Goal: Information Seeking & Learning: Check status

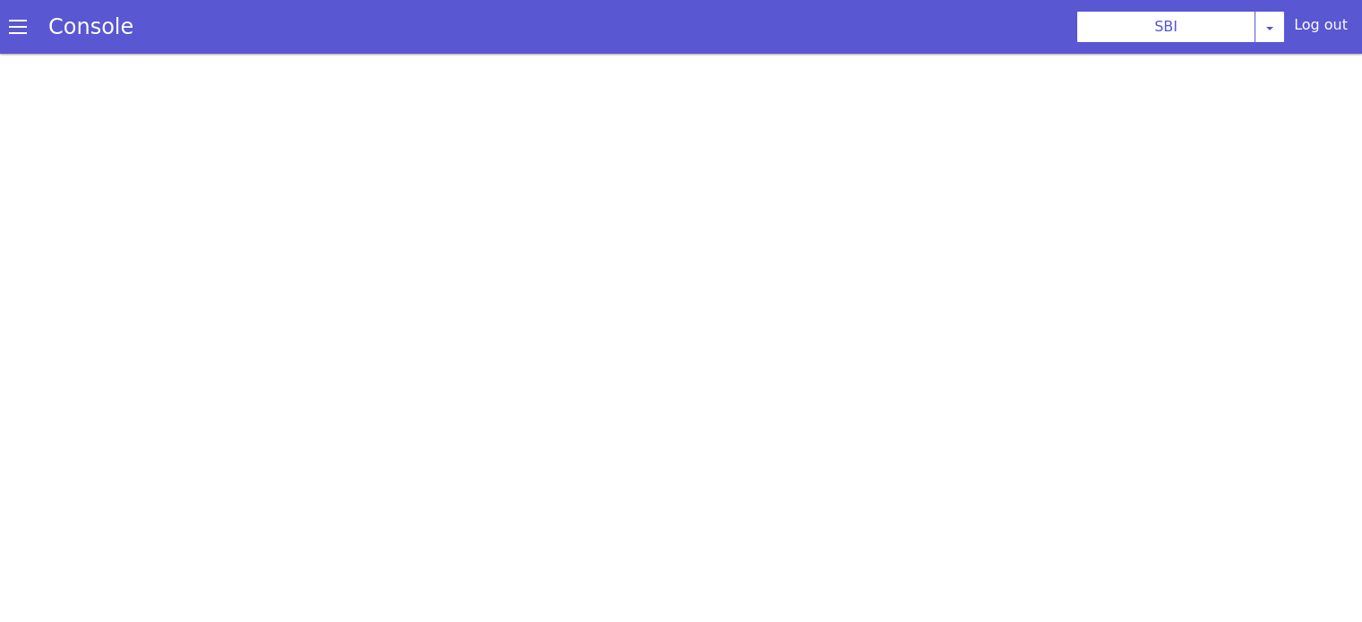
select select "TRANSFER"
select select "hi"
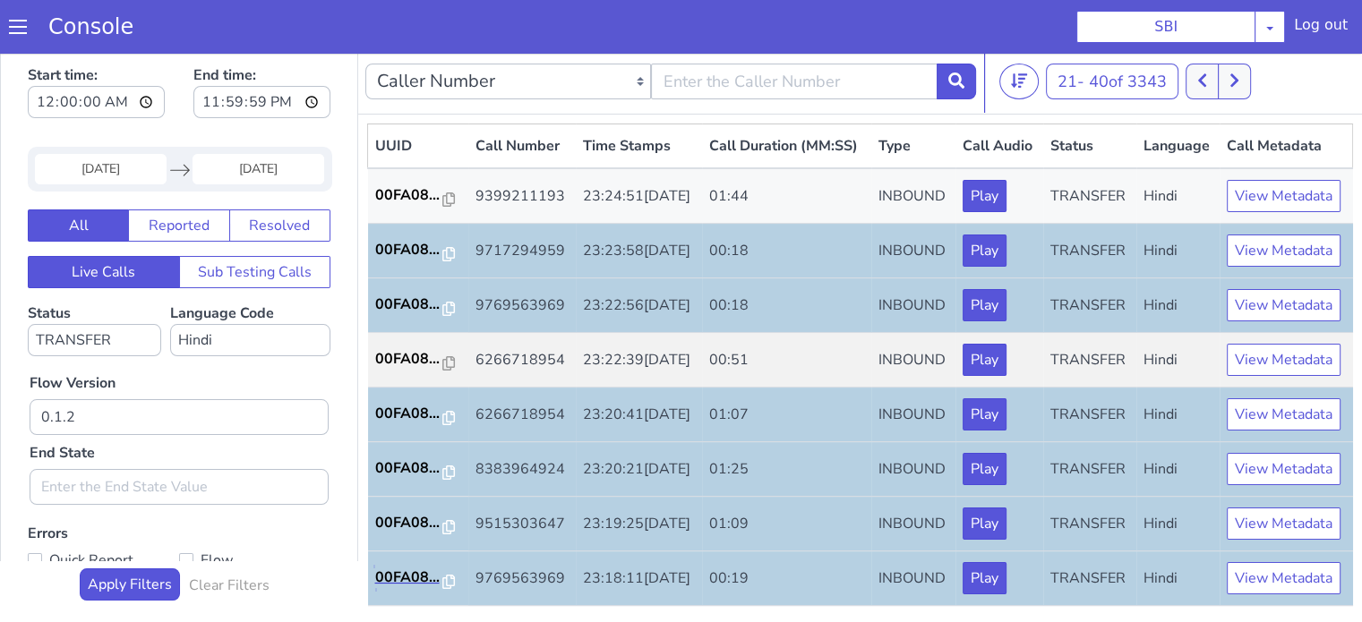
scroll to position [358, 0]
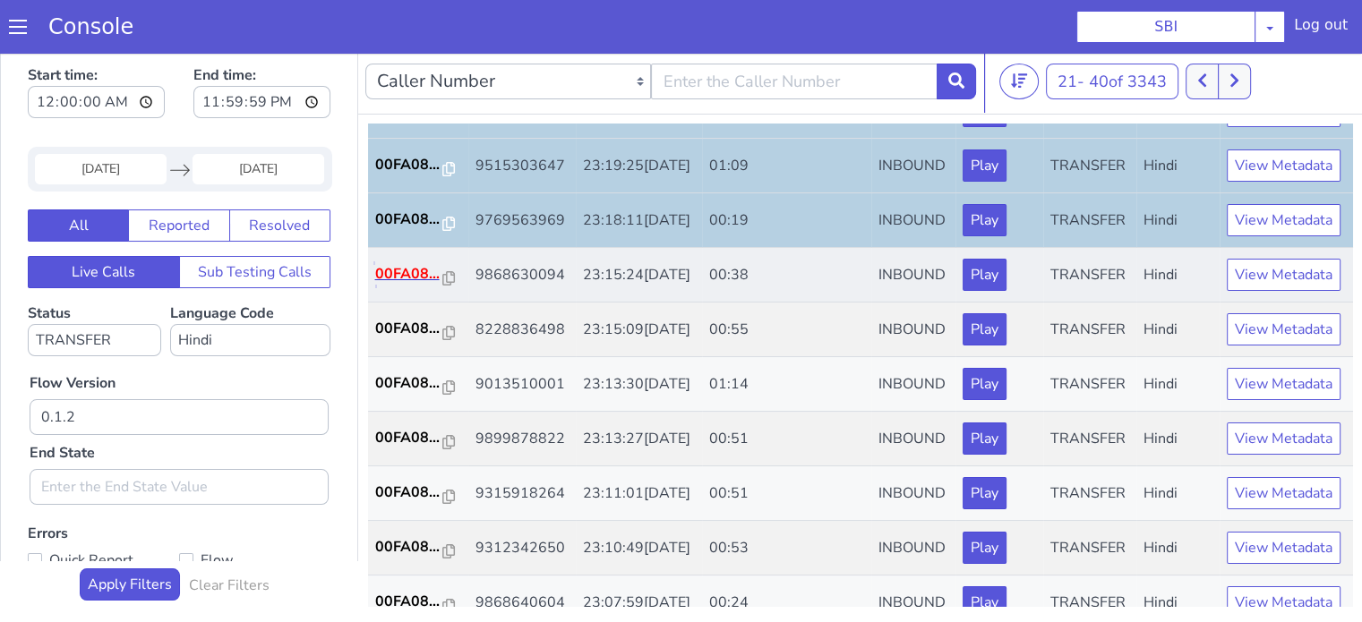
click at [404, 285] on p "00FA08..." at bounding box center [409, 273] width 68 height 21
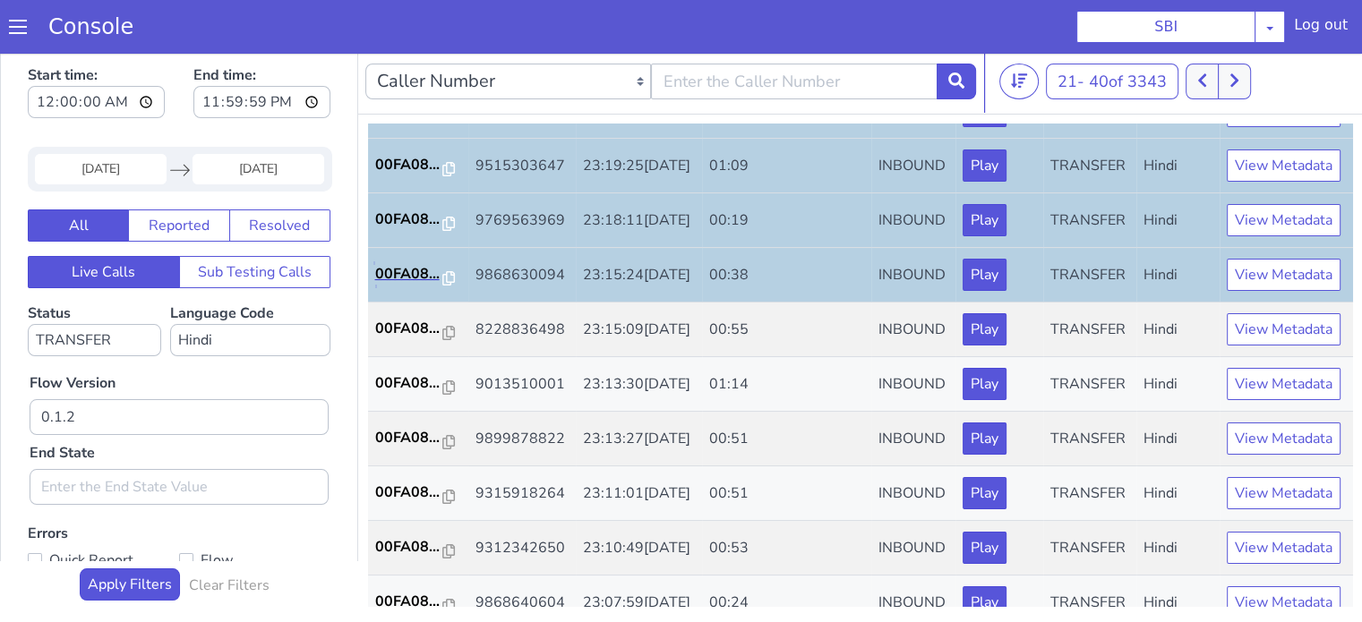
scroll to position [537, 0]
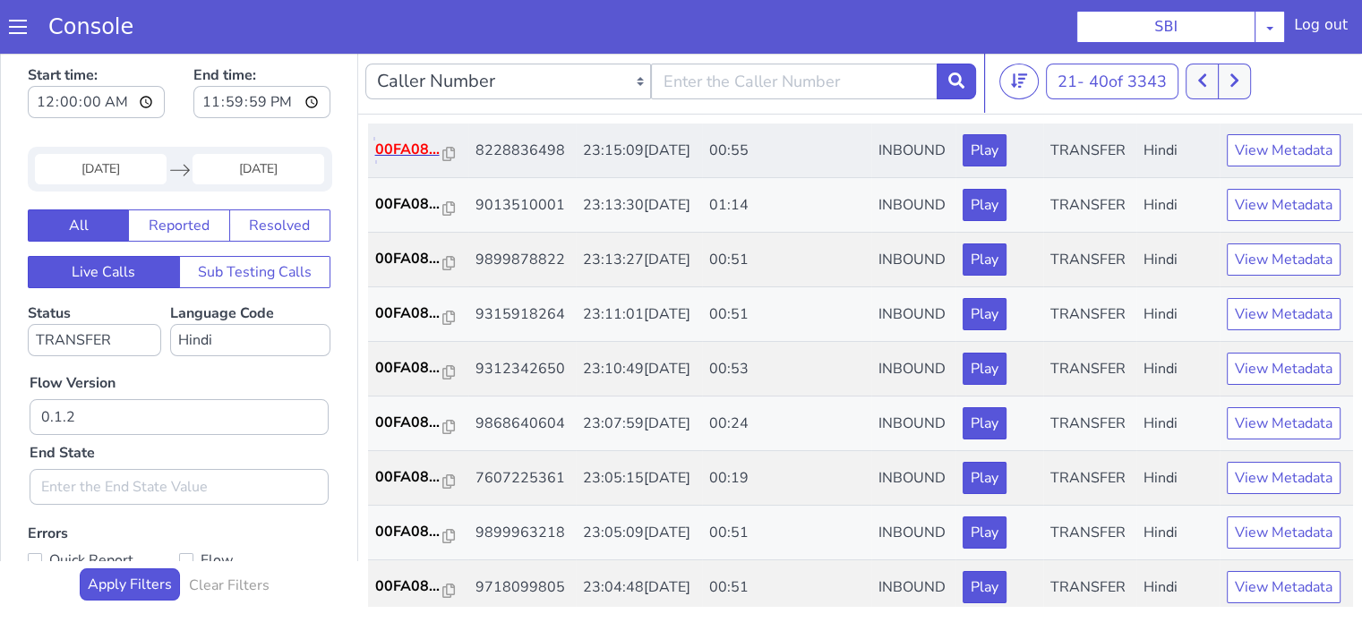
click at [407, 160] on p "00FA08..." at bounding box center [409, 149] width 68 height 21
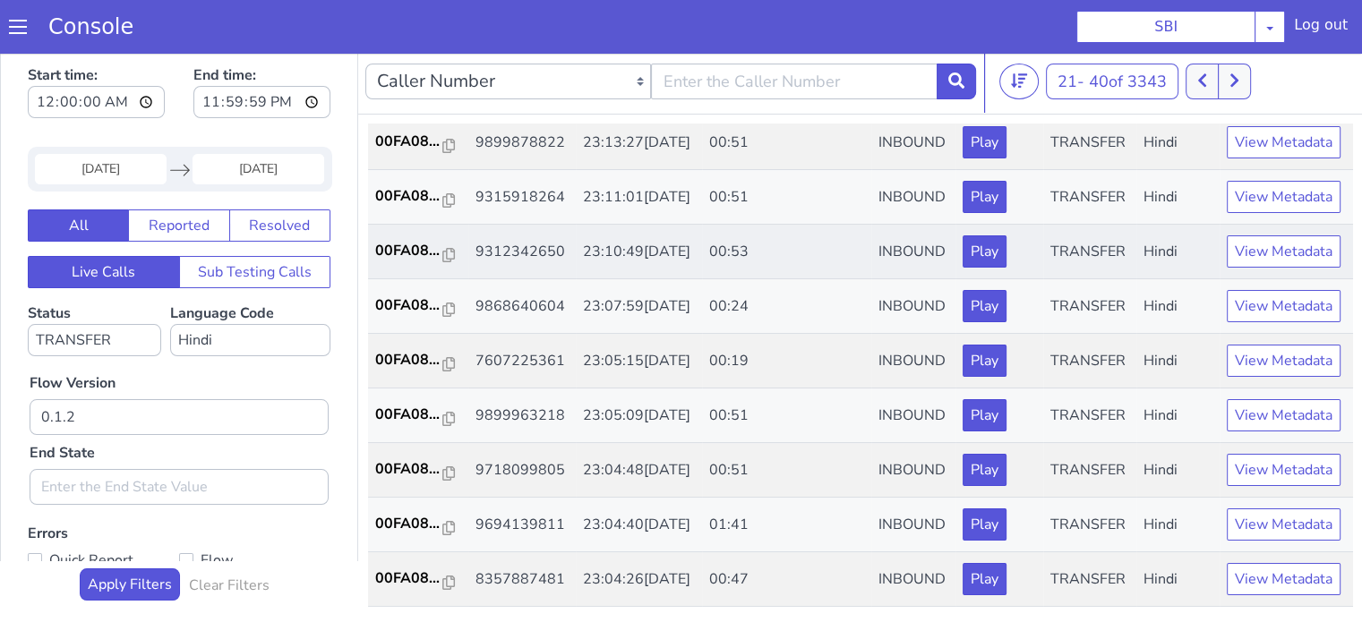
scroll to position [806, 0]
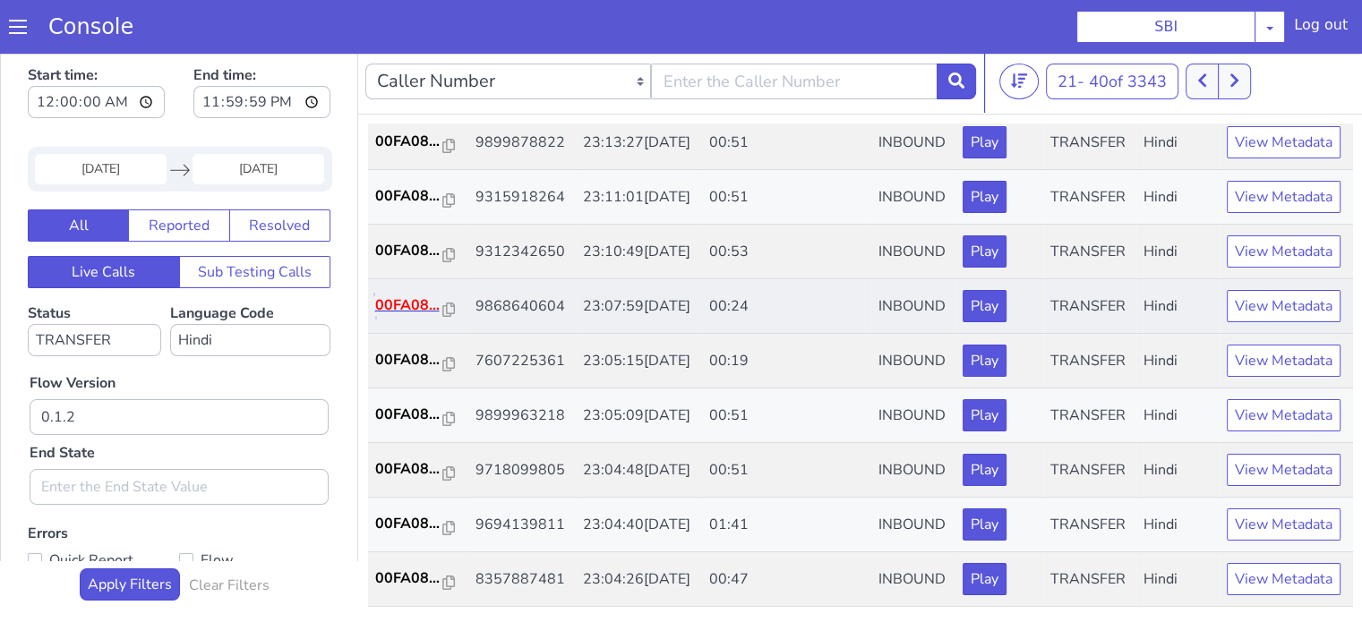
click at [408, 316] on p "00FA08..." at bounding box center [409, 305] width 68 height 21
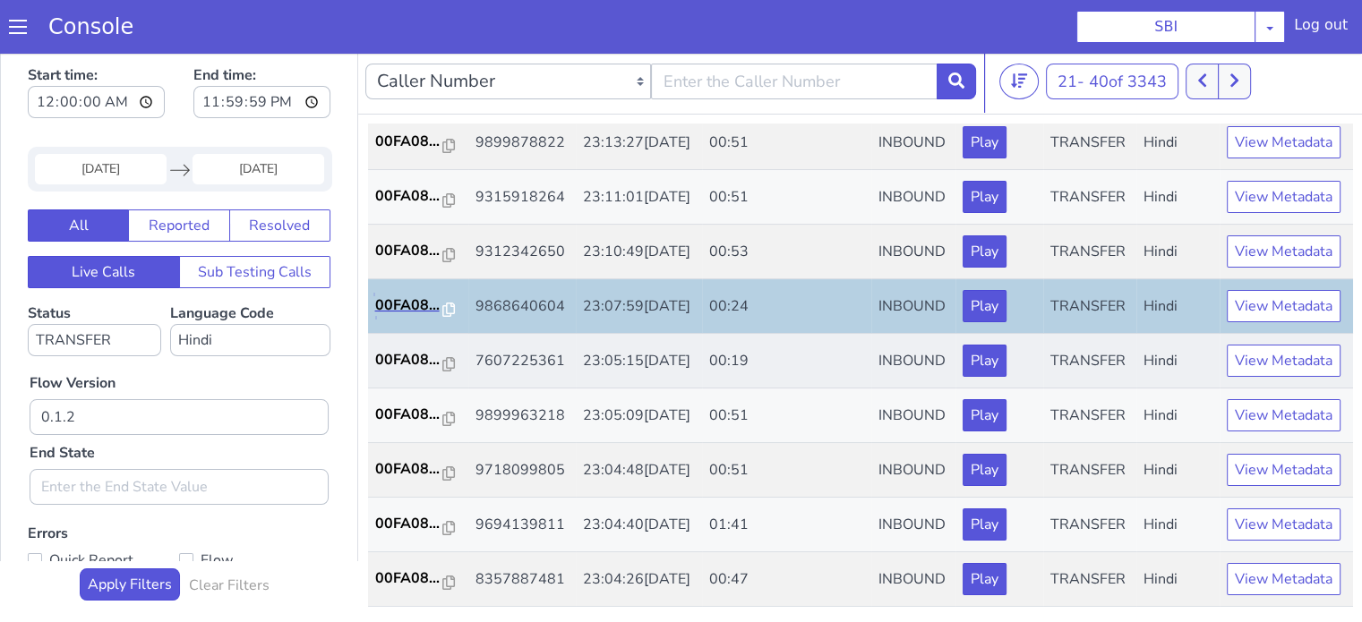
scroll to position [886, 0]
click at [381, 568] on p "00FA08..." at bounding box center [409, 578] width 68 height 21
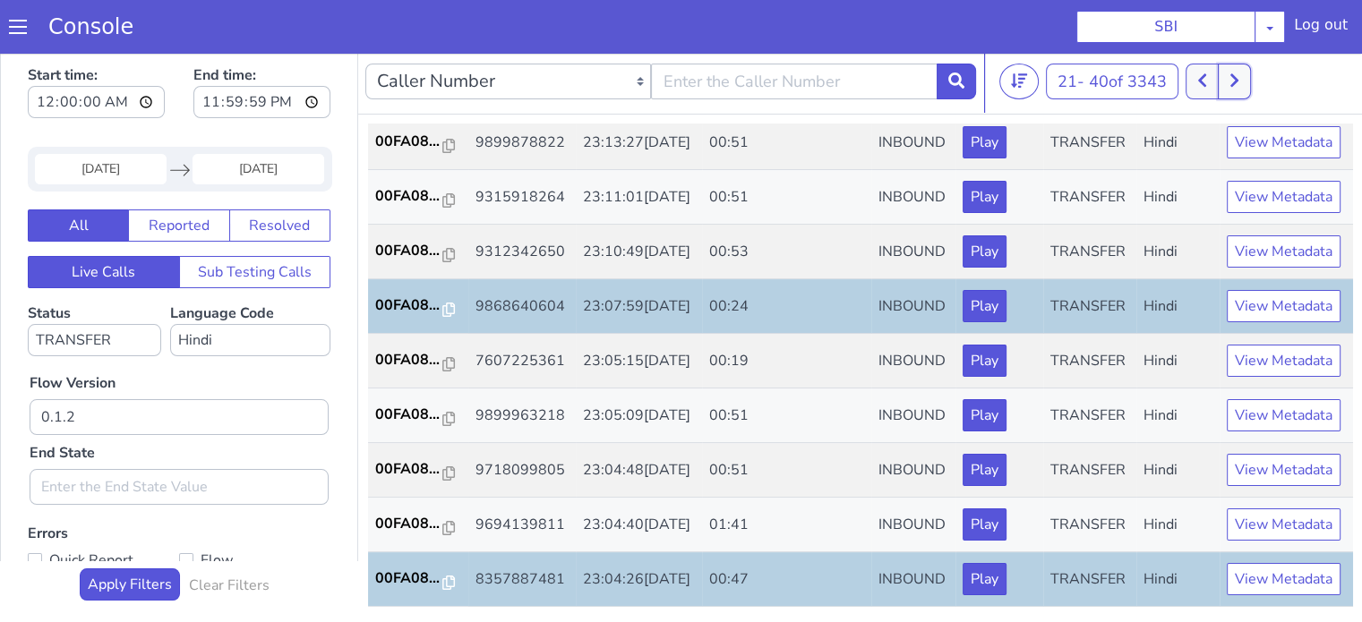
click at [1251, 83] on button at bounding box center [1234, 82] width 33 height 36
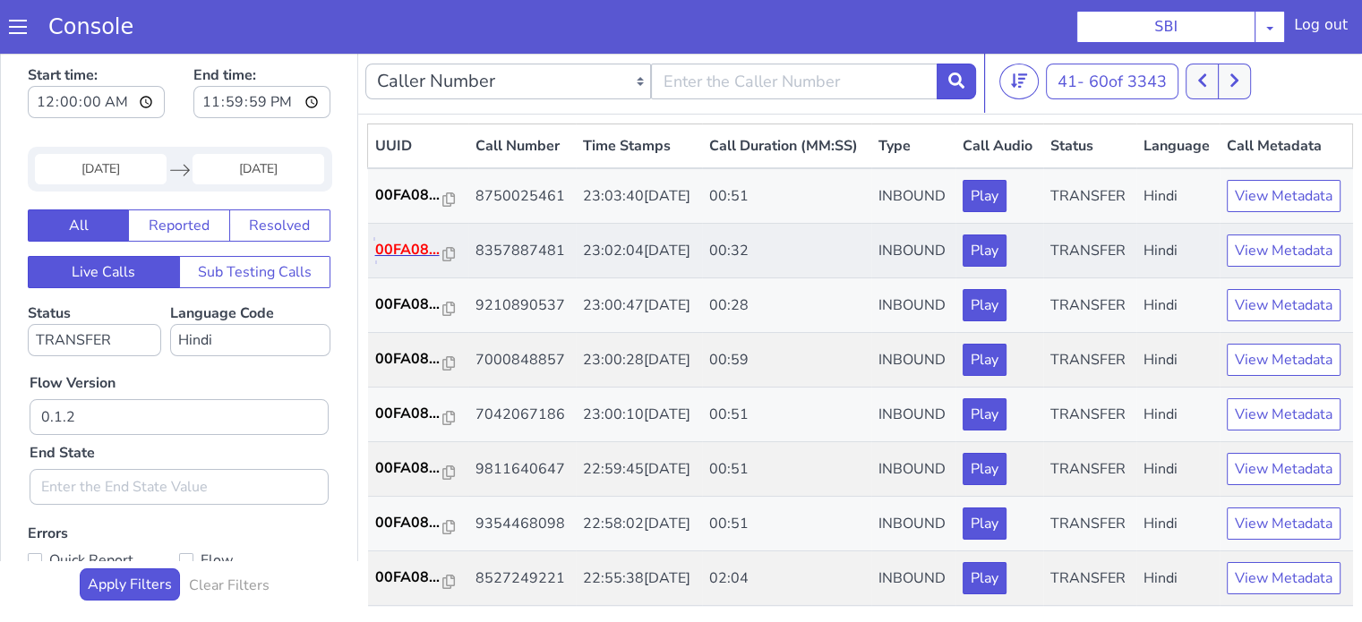
click at [398, 261] on p "00FA08..." at bounding box center [409, 249] width 68 height 21
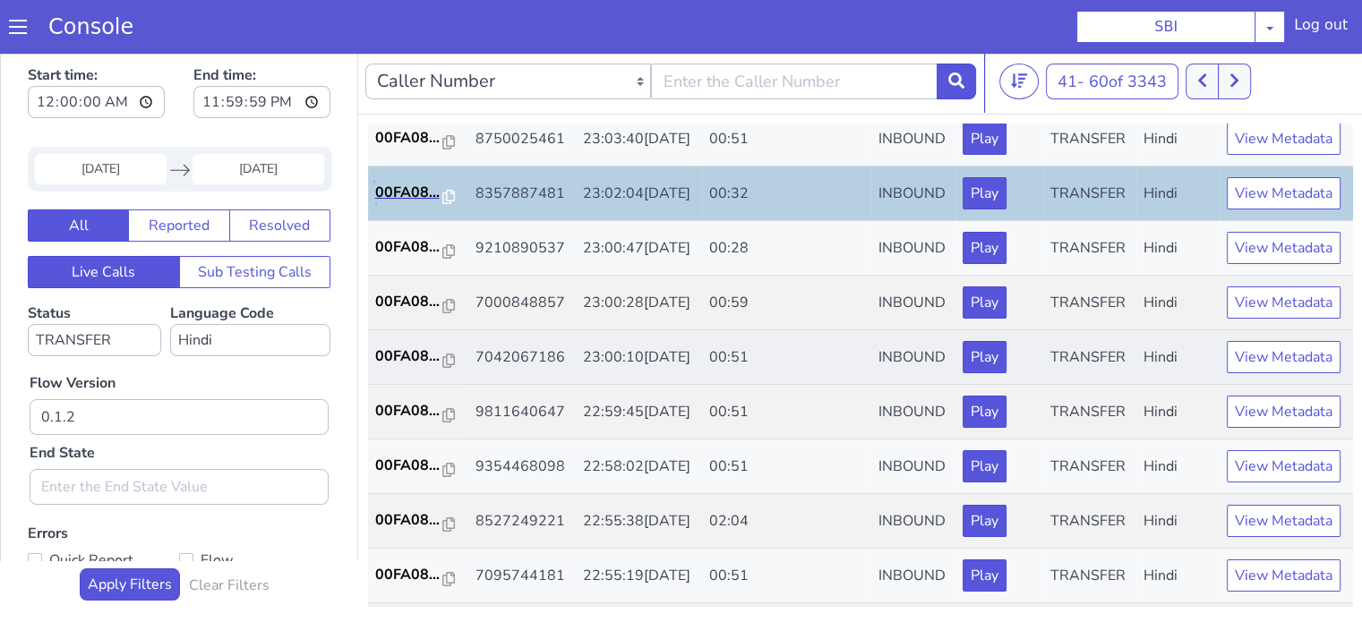
scroll to position [90, 0]
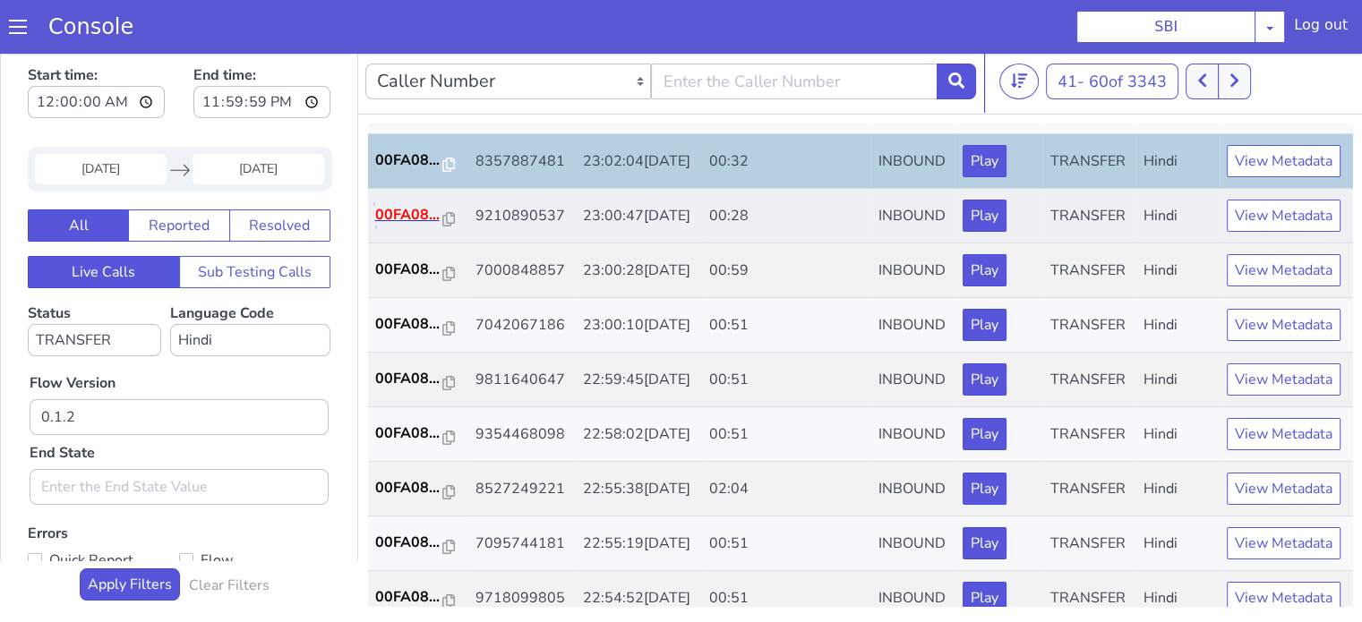
click at [423, 226] on p "00FA08..." at bounding box center [409, 214] width 68 height 21
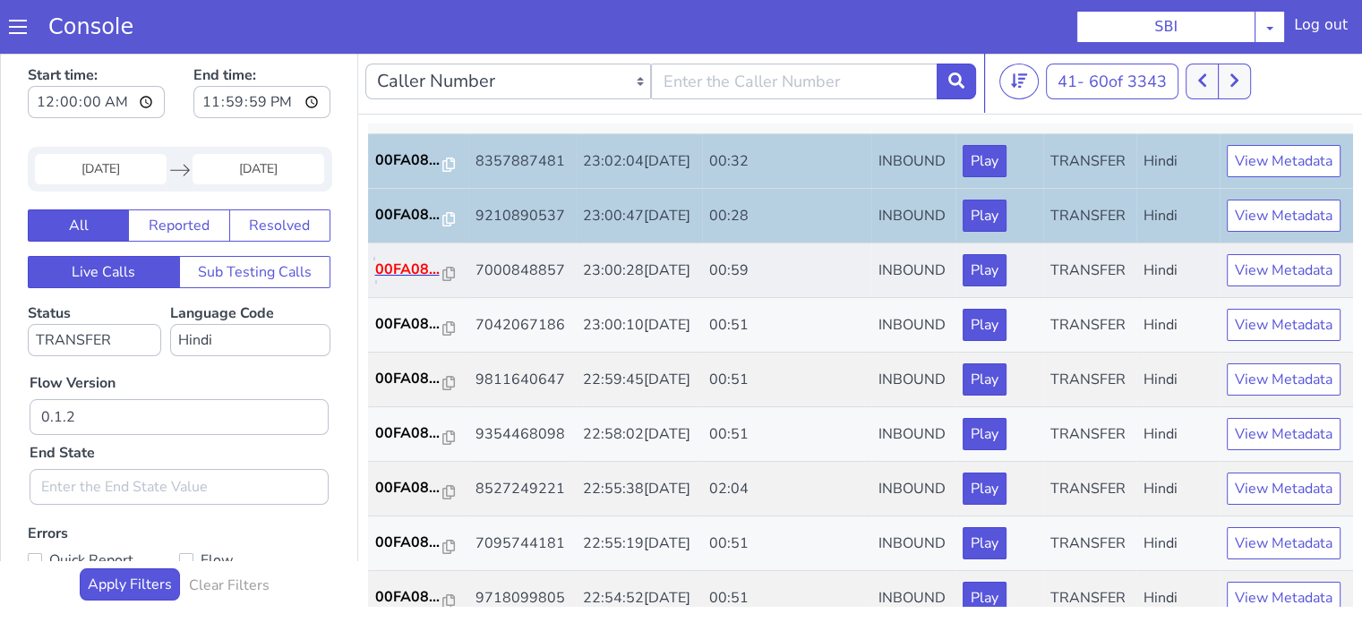
click at [396, 280] on p "00FA08..." at bounding box center [409, 269] width 68 height 21
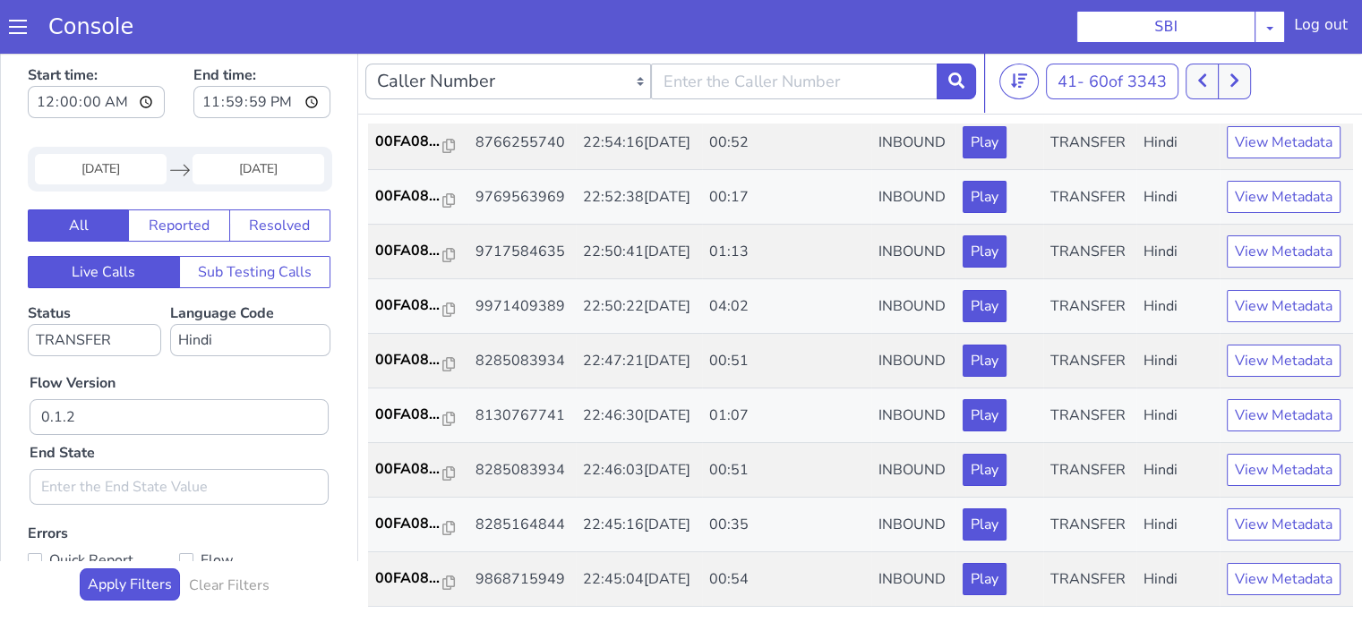
scroll to position [716, 0]
click at [422, 207] on p "00FA08..." at bounding box center [409, 195] width 68 height 21
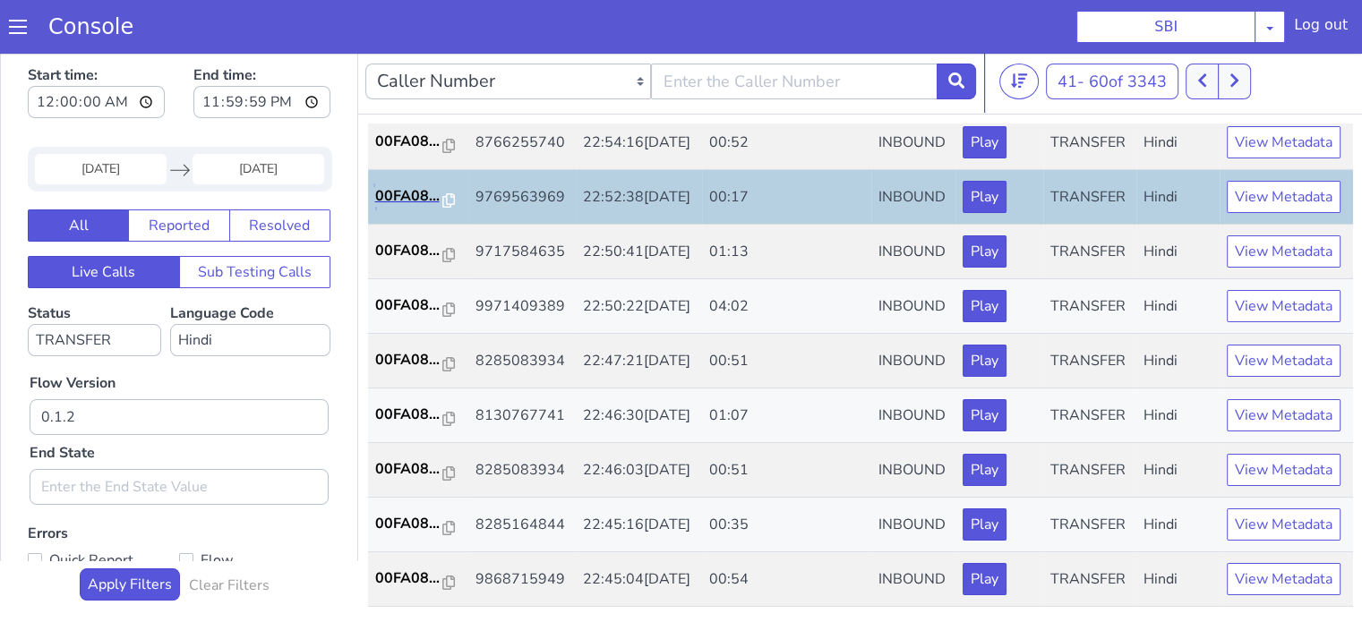
scroll to position [886, 0]
click at [423, 225] on td "00FA08..." at bounding box center [418, 252] width 100 height 55
click at [419, 240] on p "00FA08..." at bounding box center [409, 250] width 68 height 21
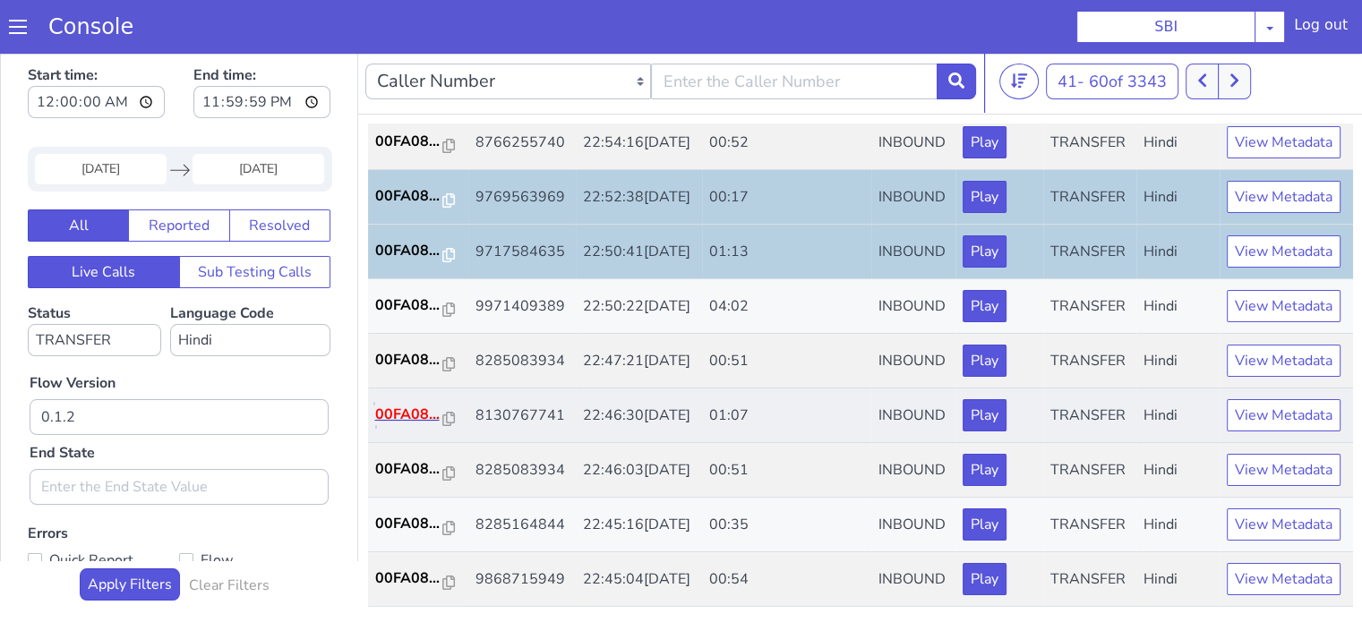
click at [425, 404] on p "00FA08..." at bounding box center [409, 414] width 68 height 21
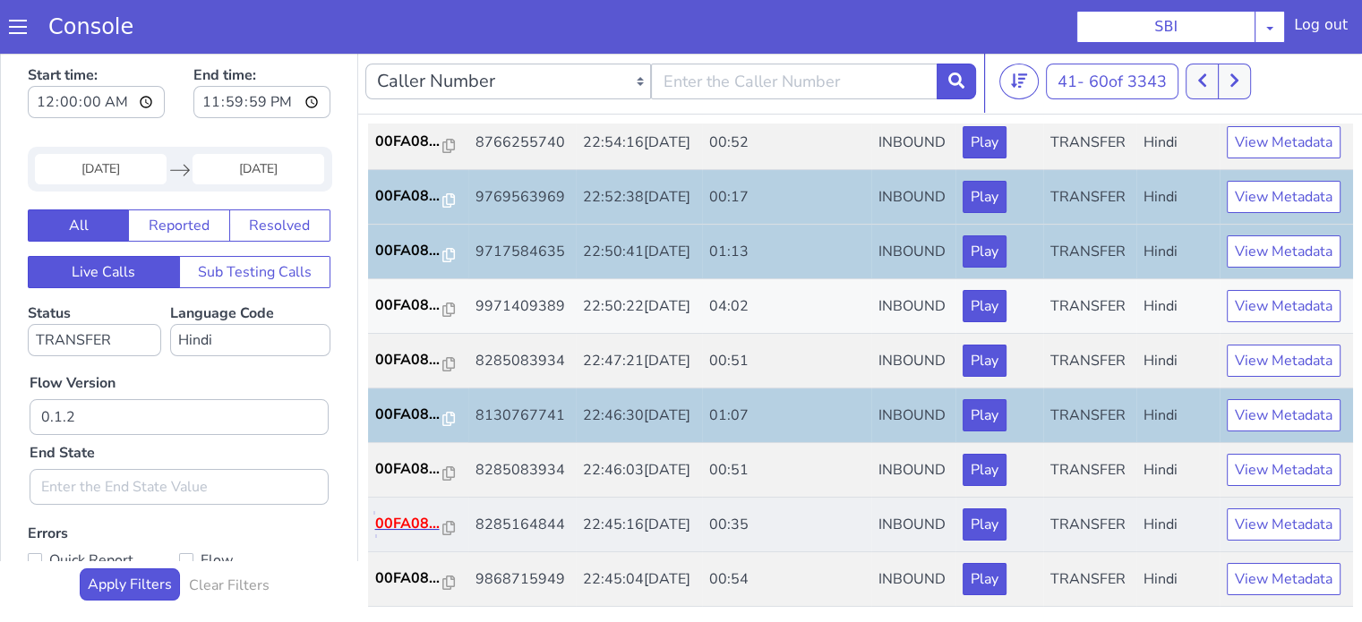
click at [401, 513] on p "00FA08..." at bounding box center [409, 523] width 68 height 21
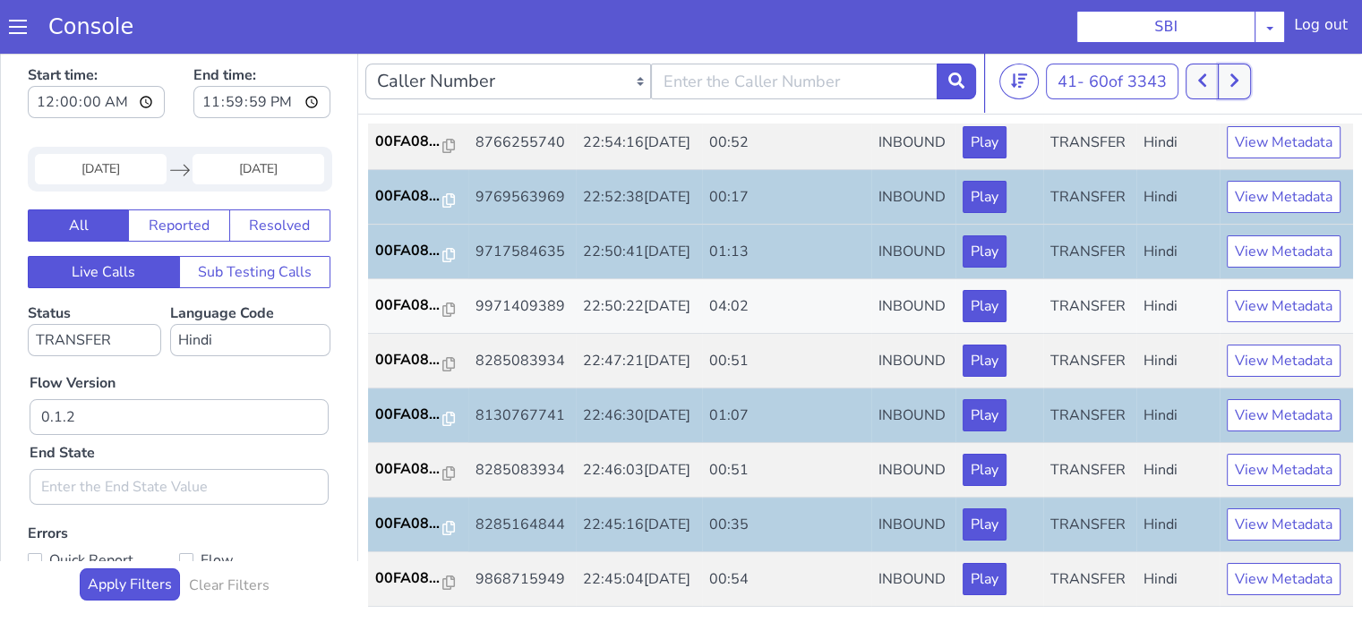
drag, startPoint x: 1238, startPoint y: 73, endPoint x: 1219, endPoint y: 89, distance: 24.2
click at [1239, 73] on icon at bounding box center [1234, 81] width 10 height 16
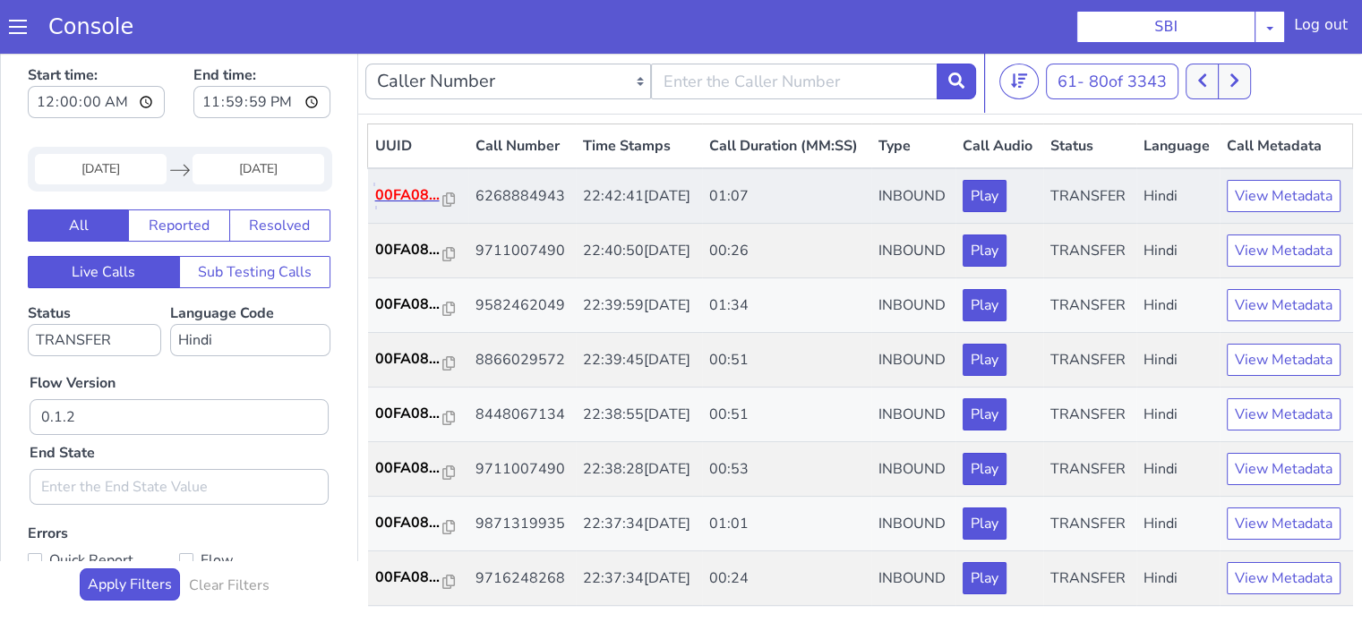
click at [402, 206] on p "00FA08..." at bounding box center [409, 194] width 68 height 21
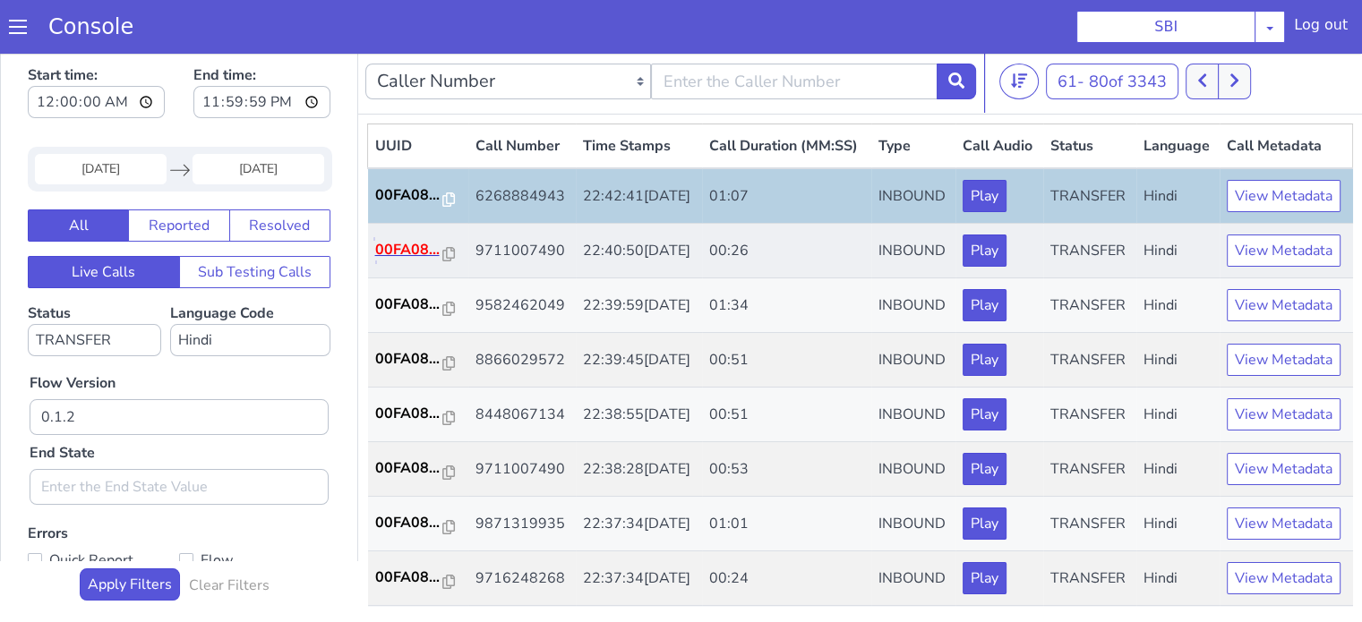
click at [396, 261] on p "00FA08..." at bounding box center [409, 249] width 68 height 21
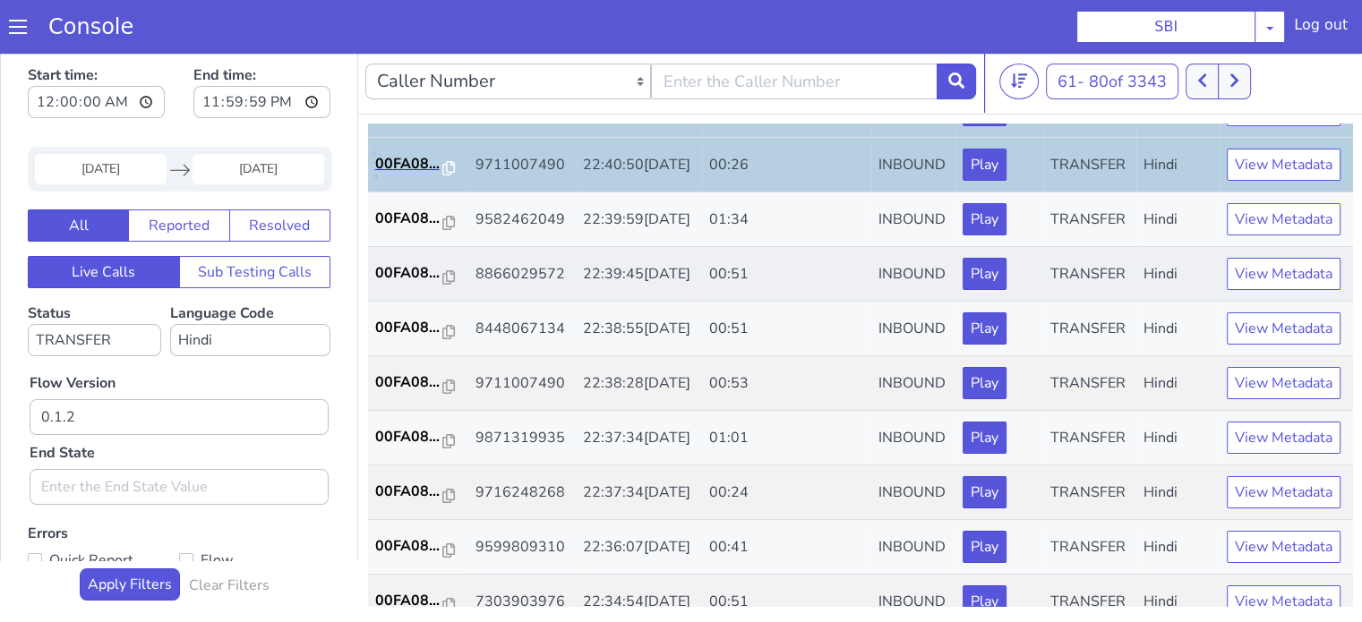
scroll to position [179, 0]
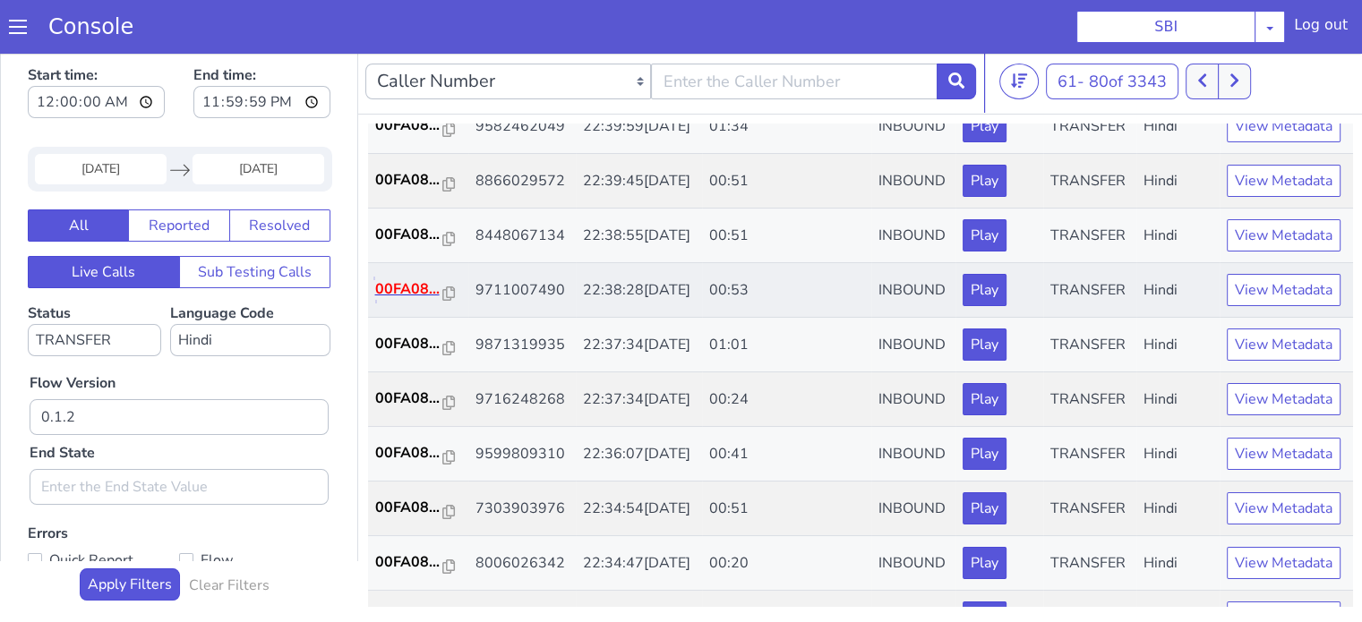
click at [420, 300] on p "00FA08..." at bounding box center [409, 288] width 68 height 21
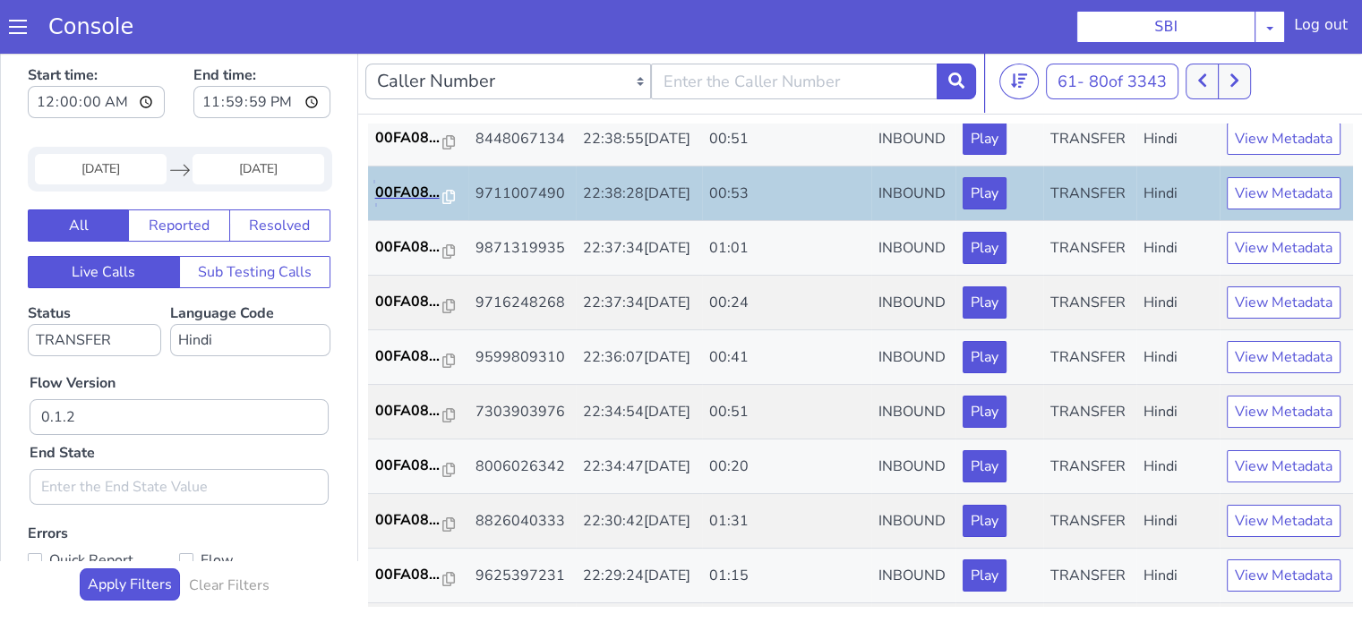
scroll to position [358, 0]
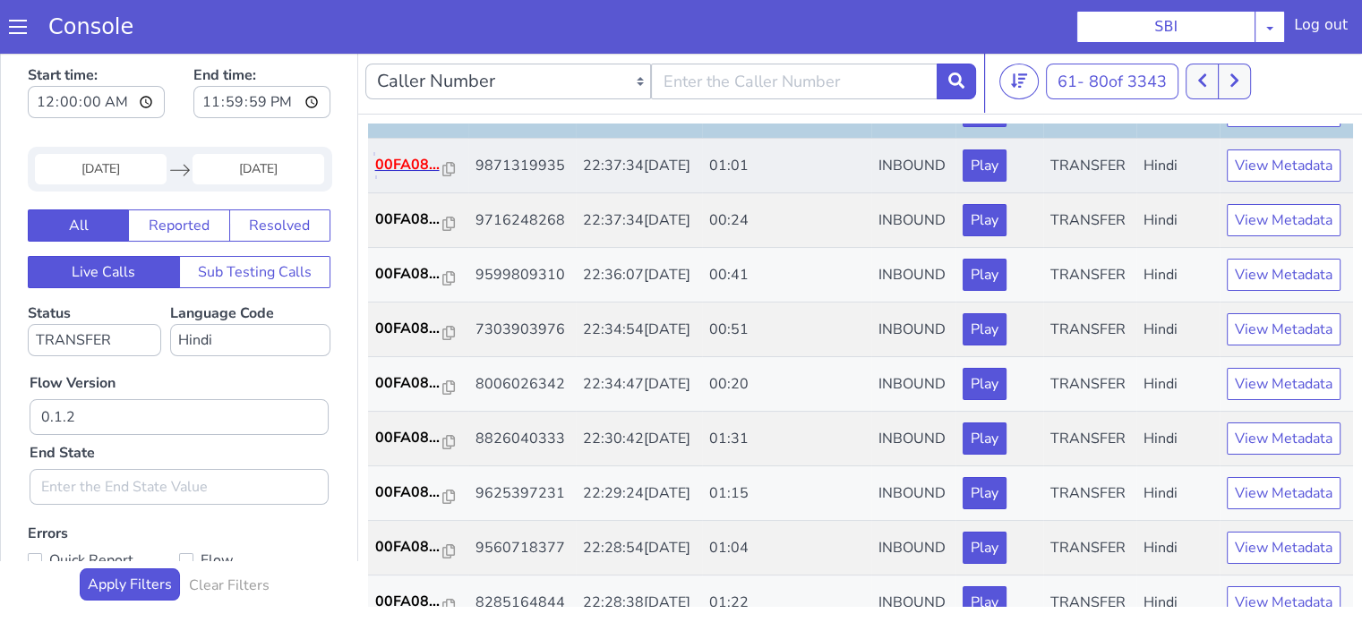
click at [388, 175] on p "00FA08..." at bounding box center [409, 164] width 68 height 21
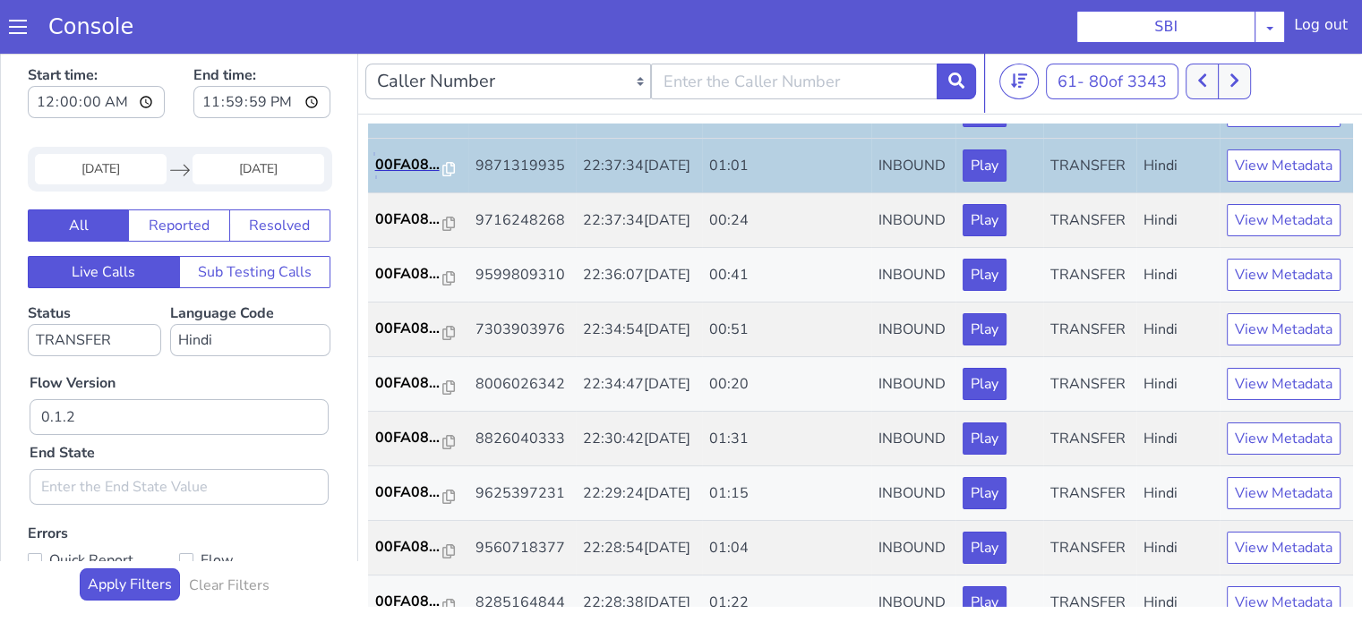
scroll to position [448, 0]
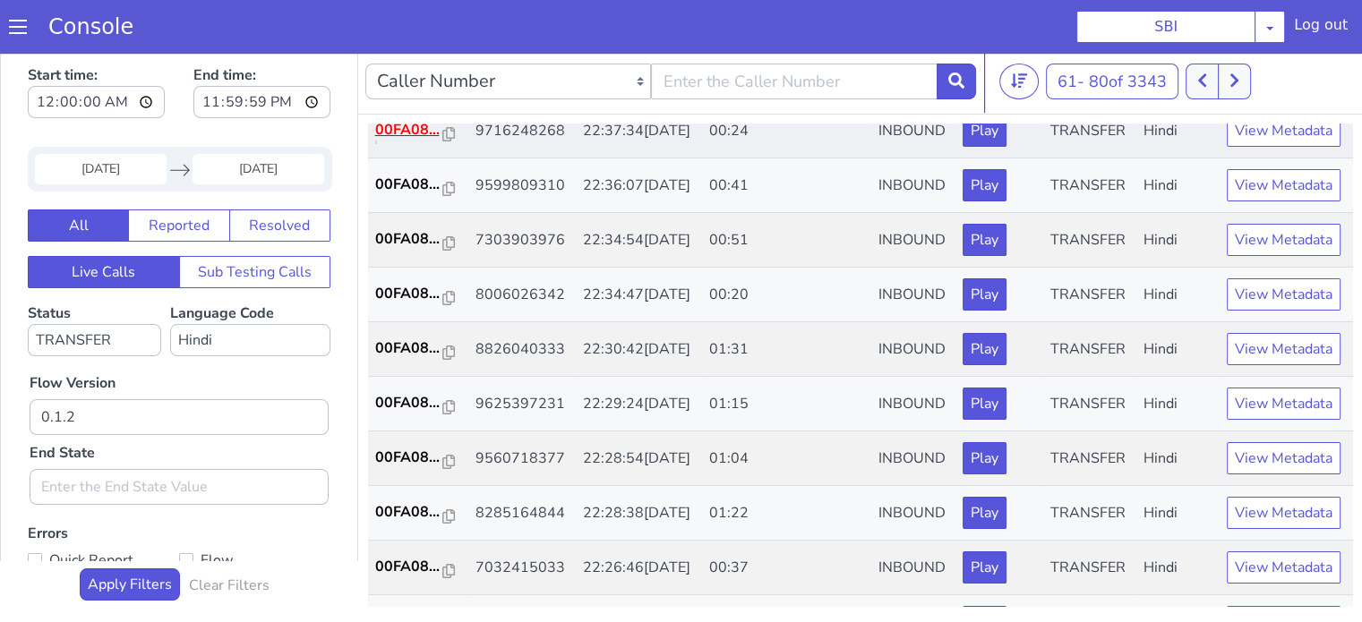
click at [411, 141] on p "00FA08..." at bounding box center [409, 129] width 68 height 21
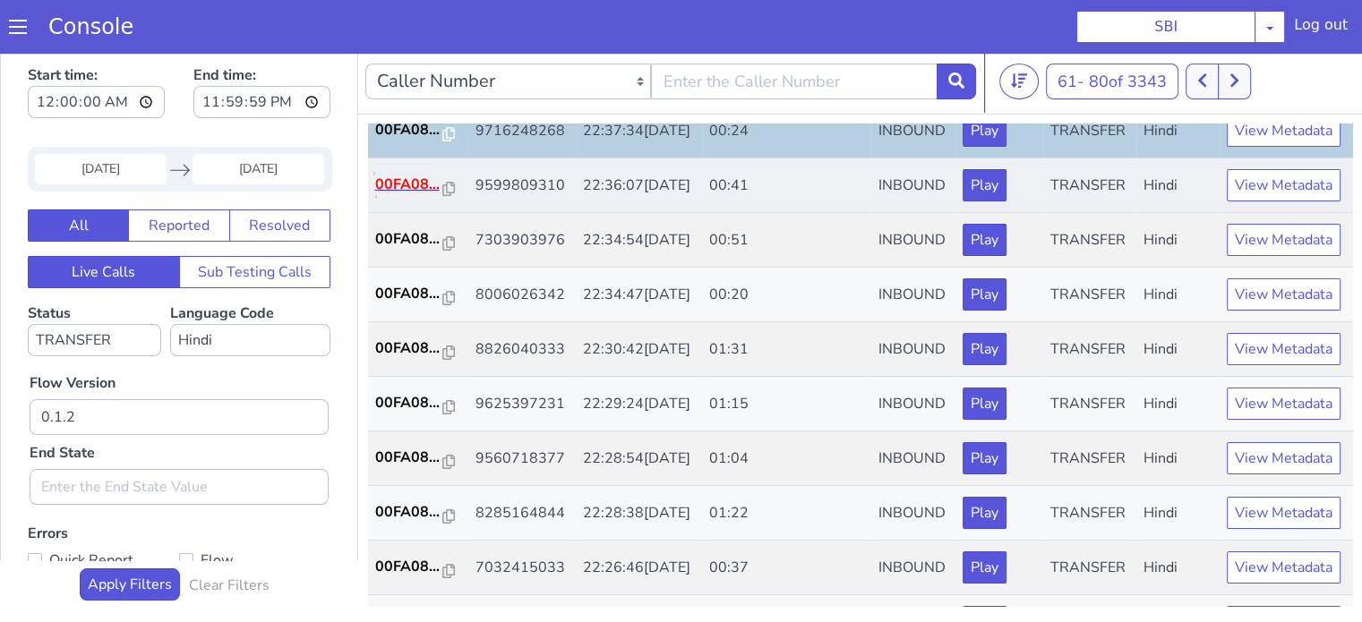
click at [397, 195] on p "00FA08..." at bounding box center [409, 184] width 68 height 21
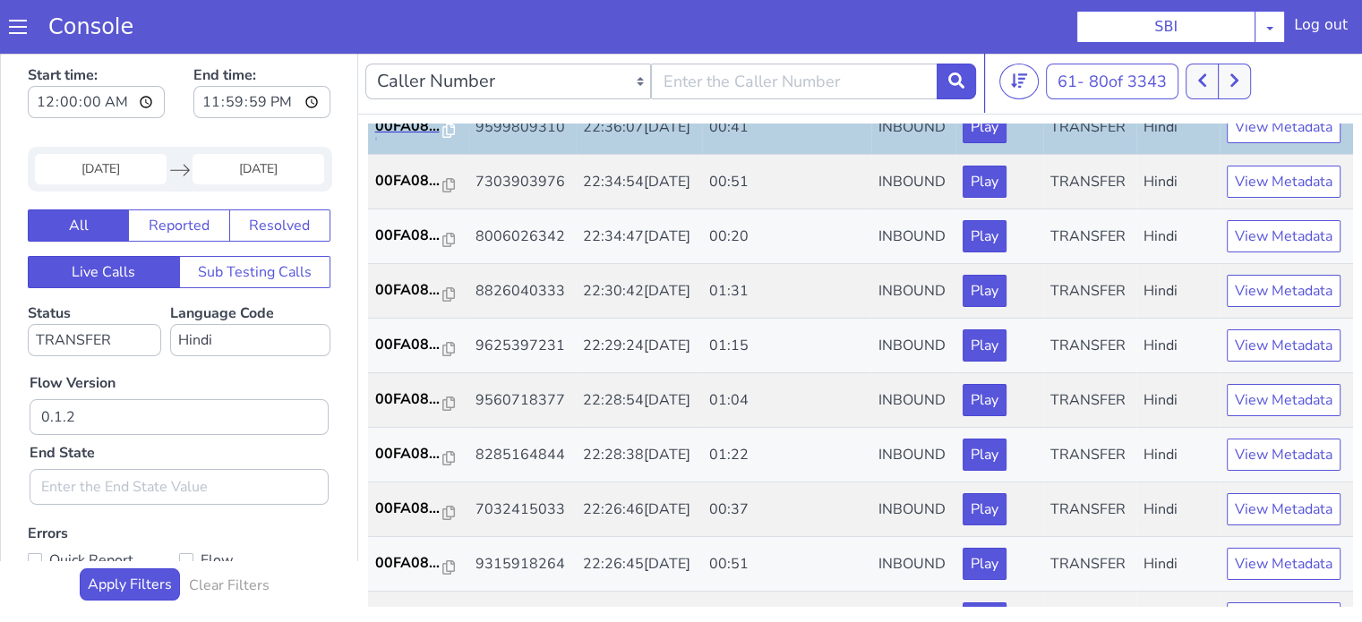
scroll to position [537, 0]
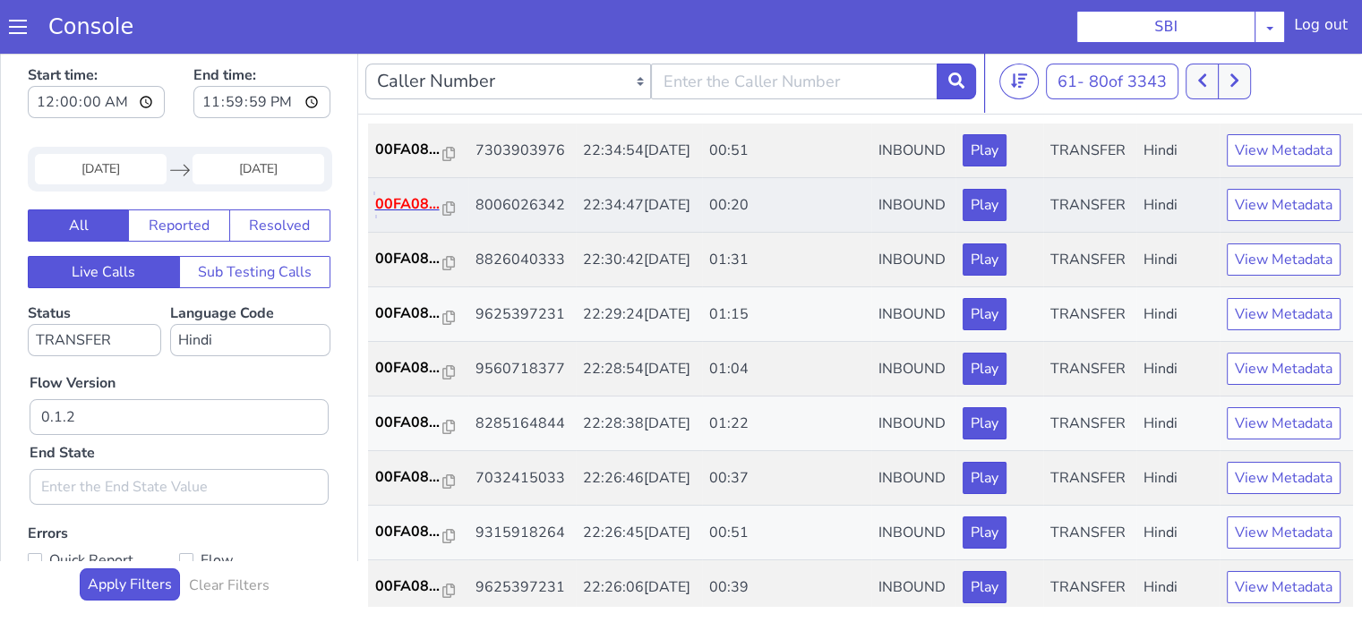
click at [410, 215] on p "00FA08..." at bounding box center [409, 203] width 68 height 21
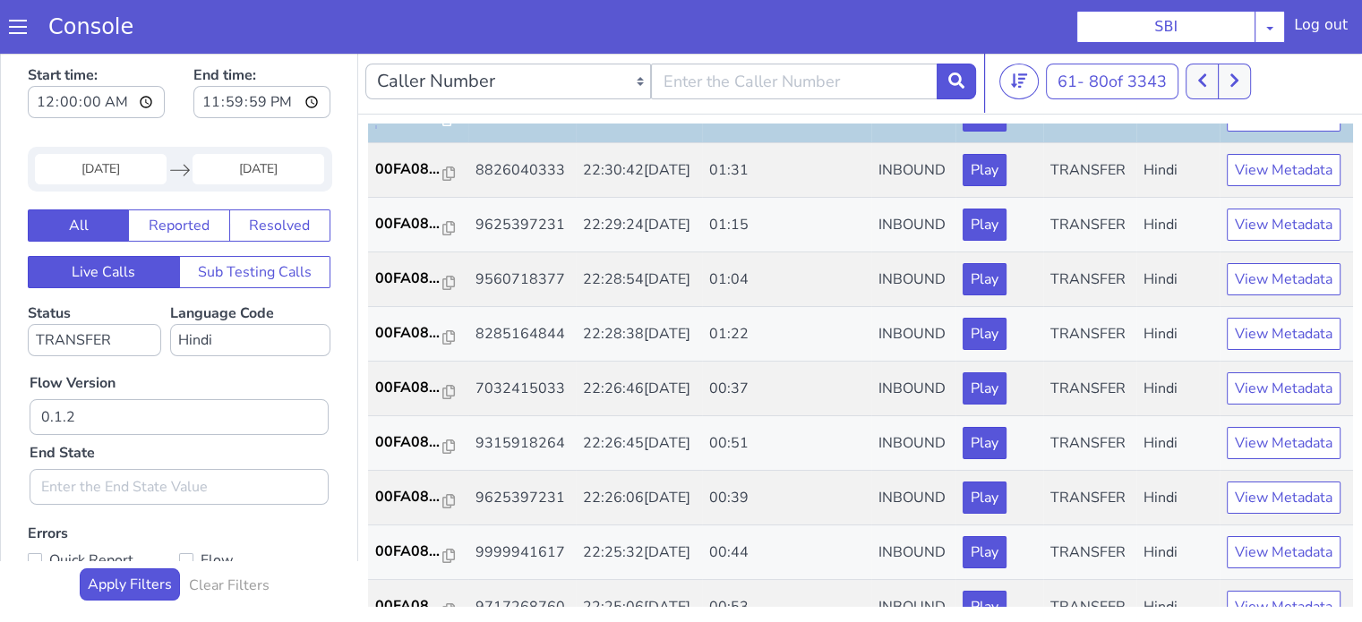
scroll to position [716, 0]
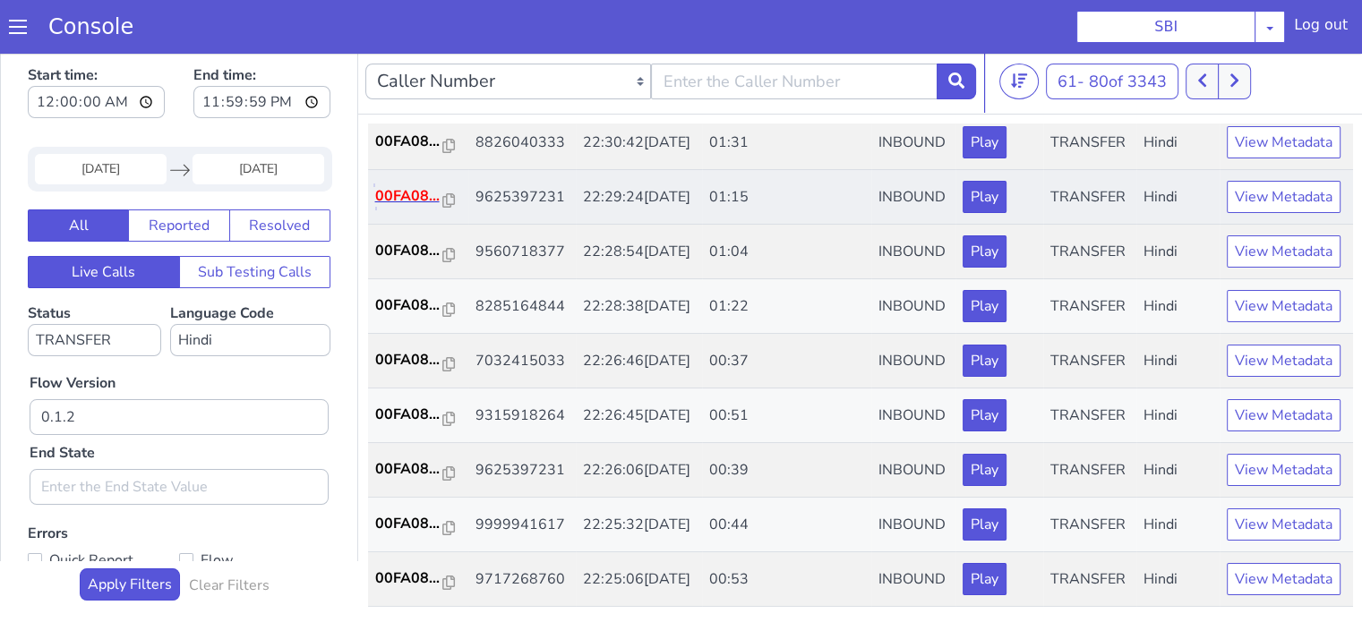
click at [389, 207] on p "00FA08..." at bounding box center [409, 195] width 68 height 21
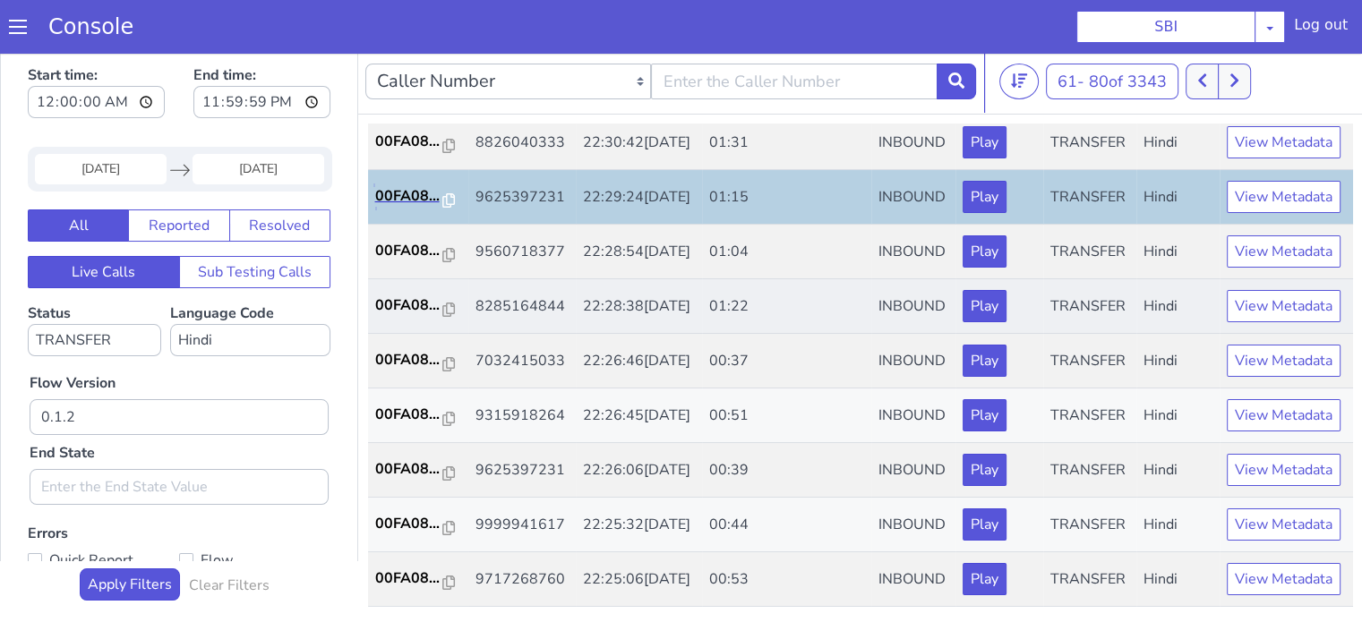
scroll to position [806, 0]
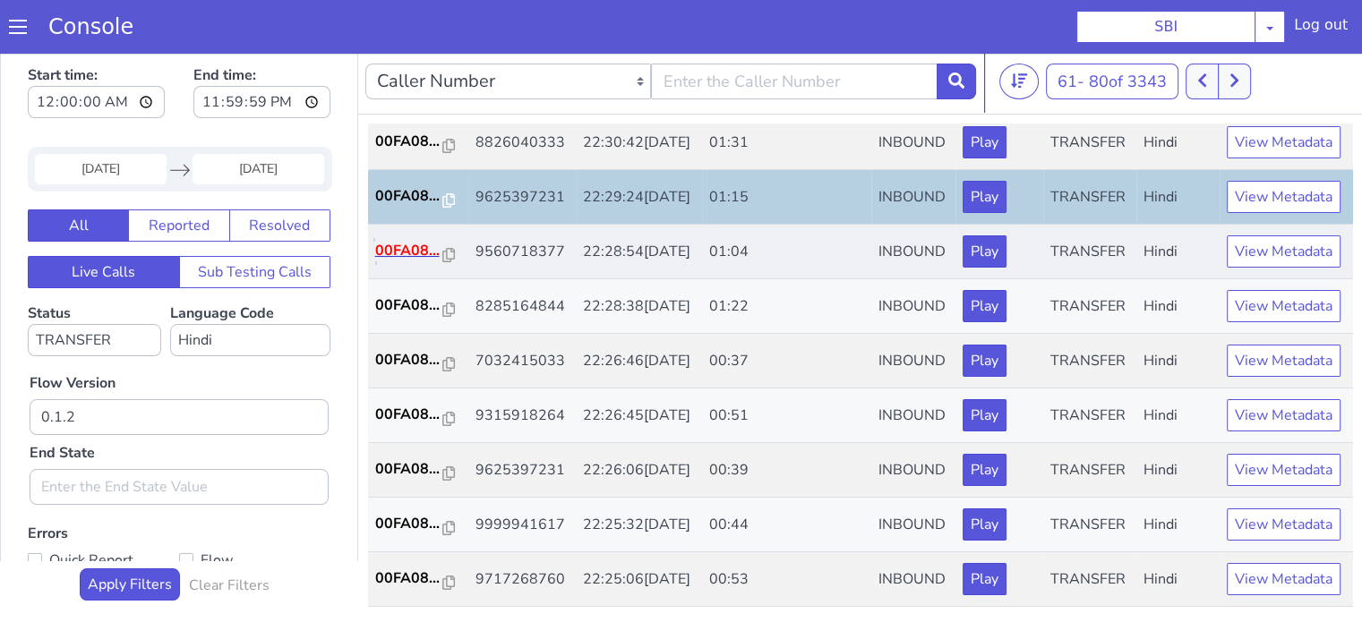
click at [414, 261] on p "00FA08..." at bounding box center [409, 250] width 68 height 21
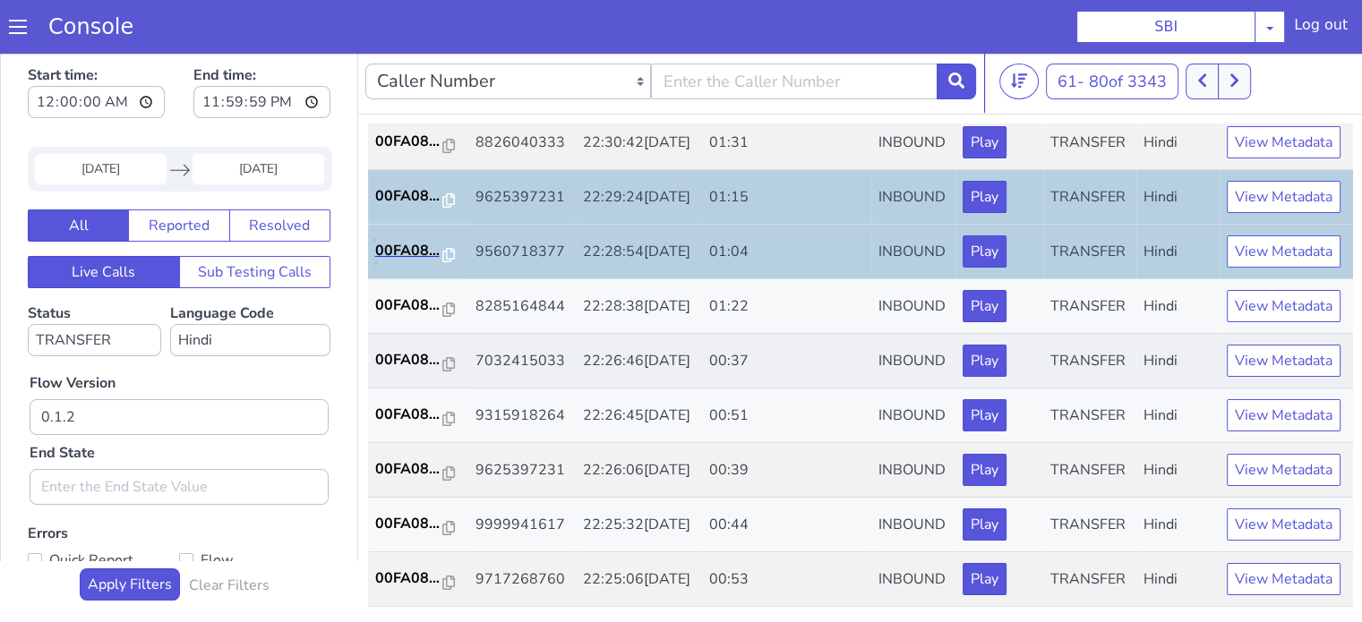
scroll to position [886, 0]
click at [390, 349] on p "00FA08..." at bounding box center [409, 359] width 68 height 21
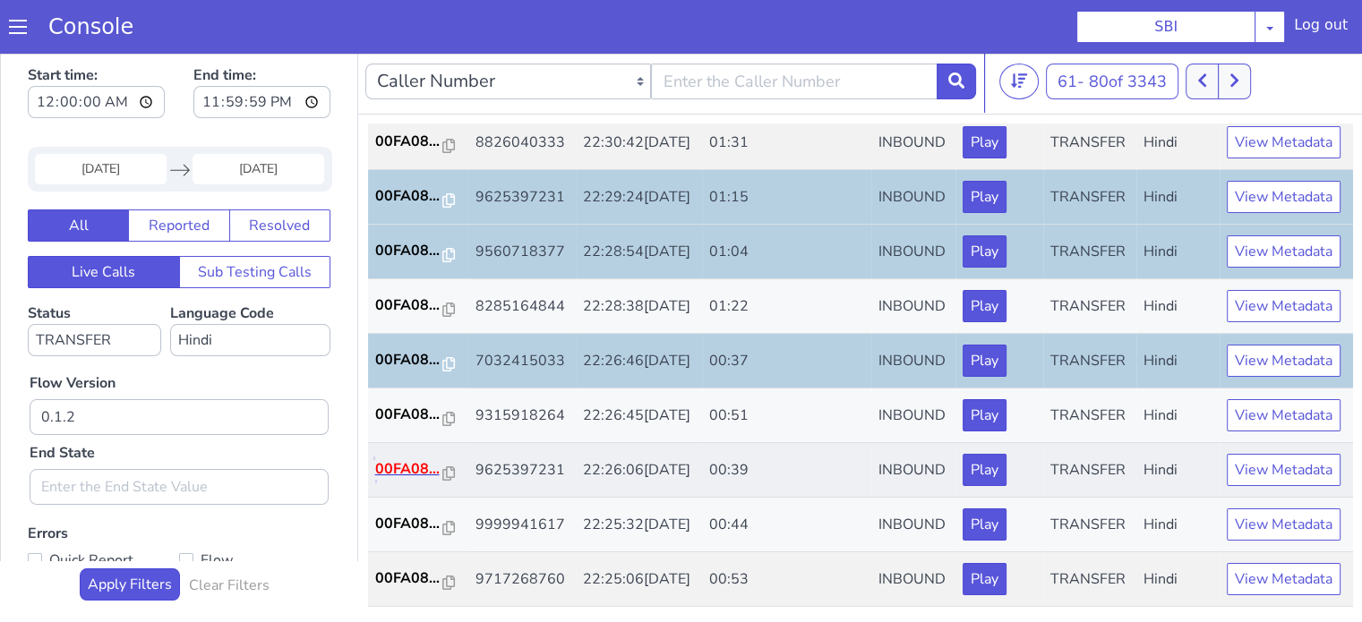
click at [394, 458] on p "00FA08..." at bounding box center [409, 468] width 68 height 21
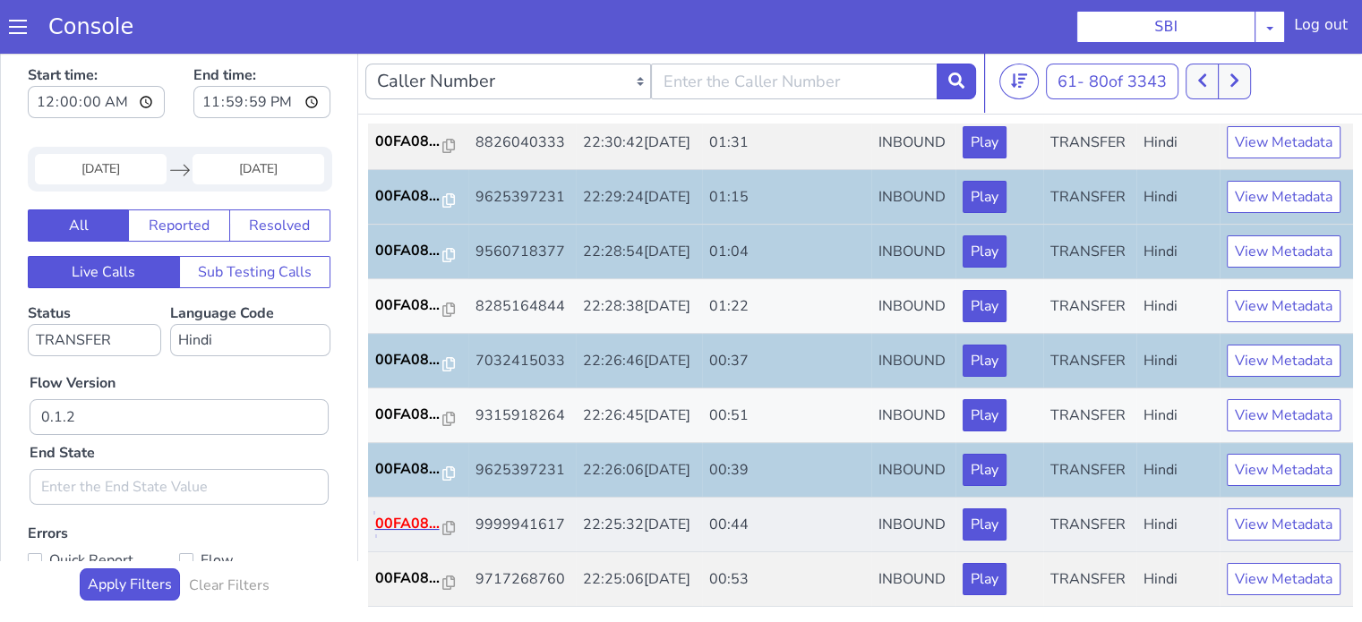
click at [423, 513] on p "00FA08..." at bounding box center [409, 523] width 68 height 21
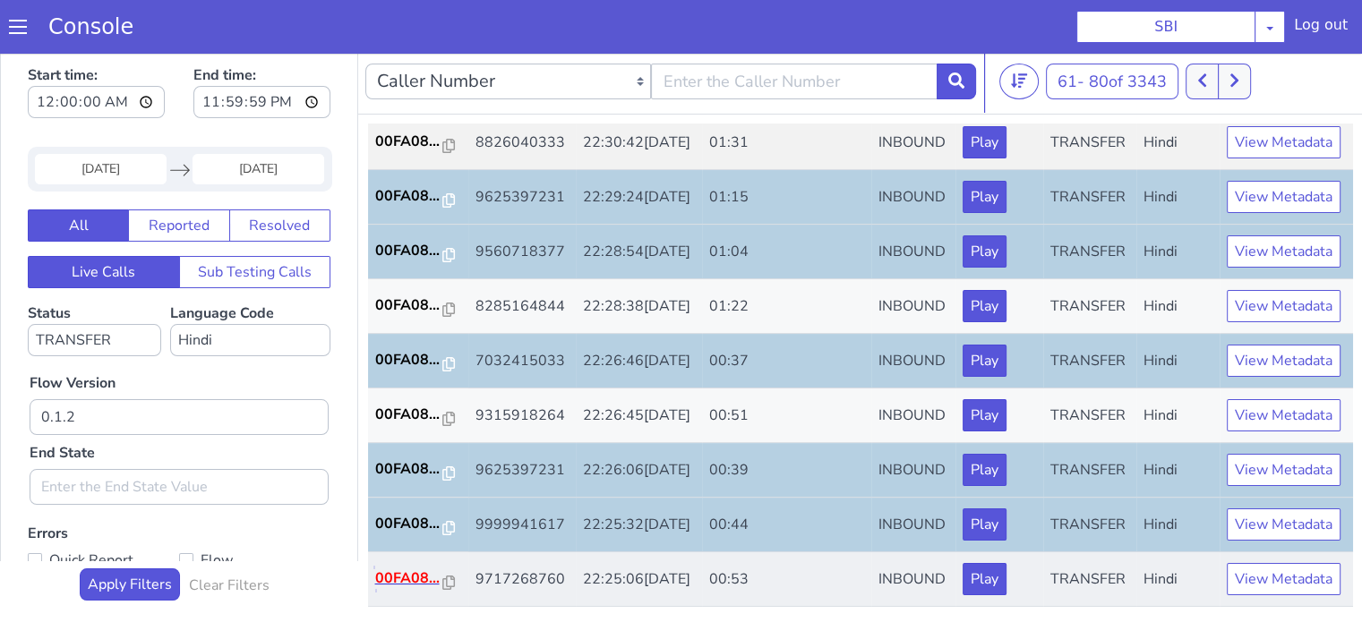
click at [419, 575] on p "00FA08..." at bounding box center [409, 578] width 68 height 21
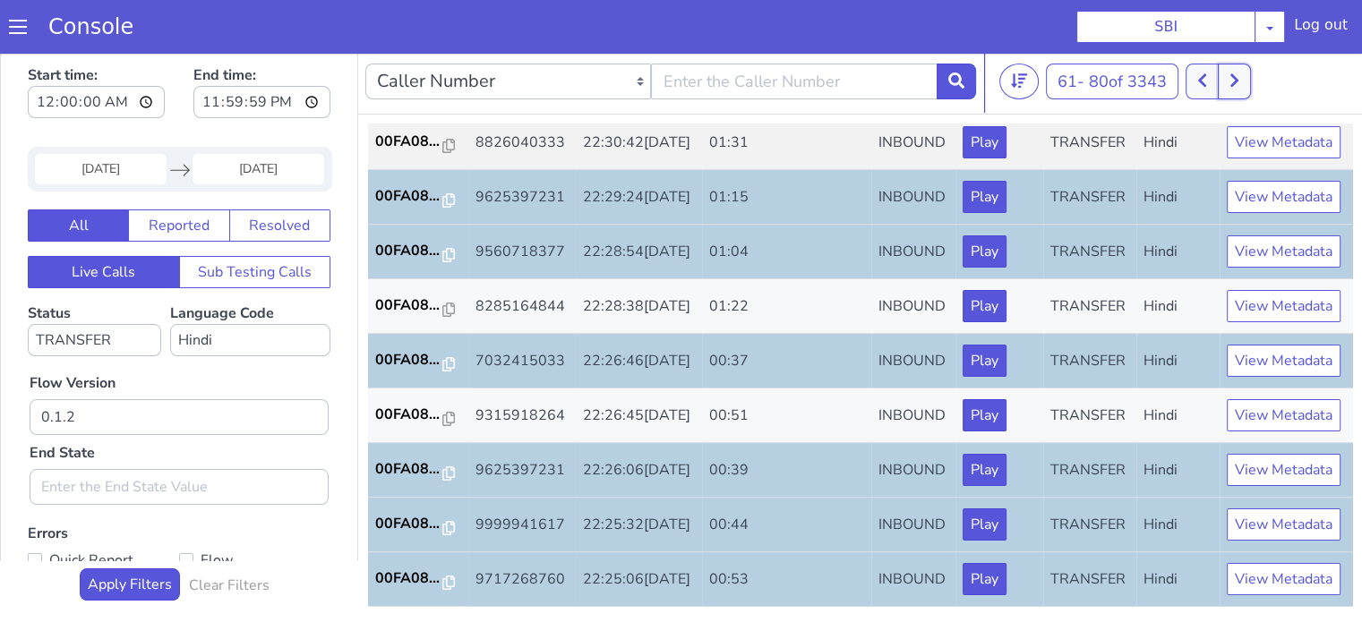
click at [1239, 88] on icon at bounding box center [1234, 81] width 10 height 16
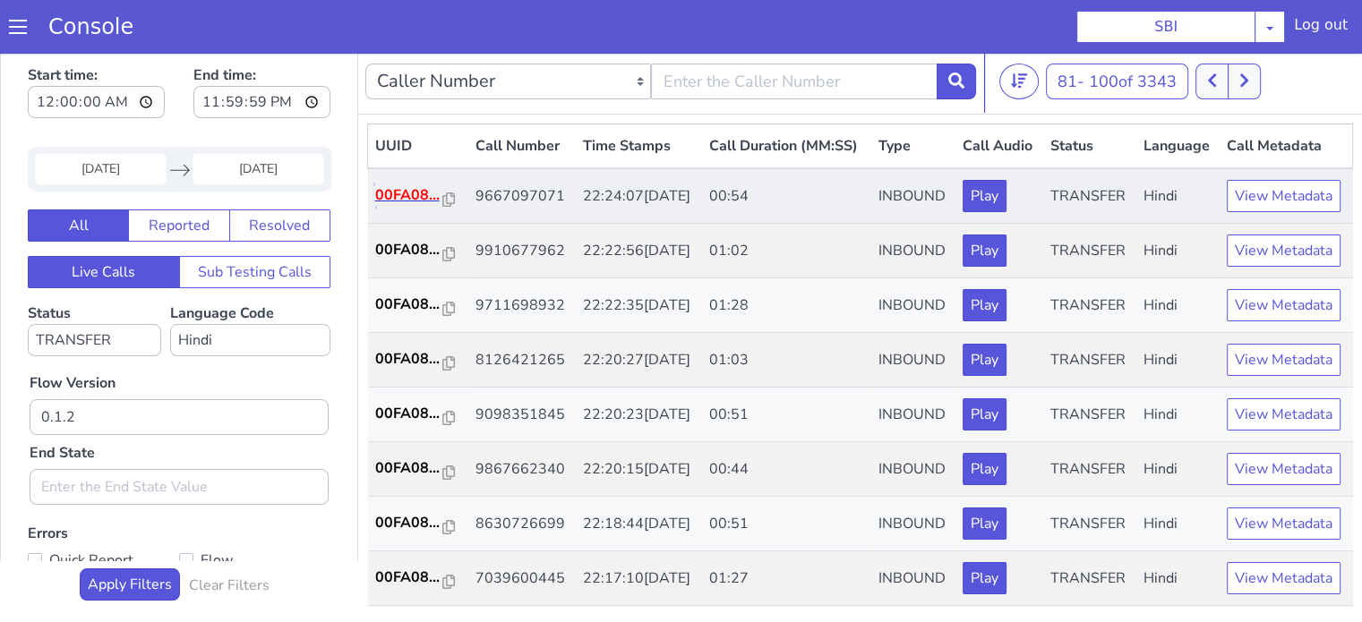
click at [408, 206] on p "00FA08..." at bounding box center [409, 194] width 68 height 21
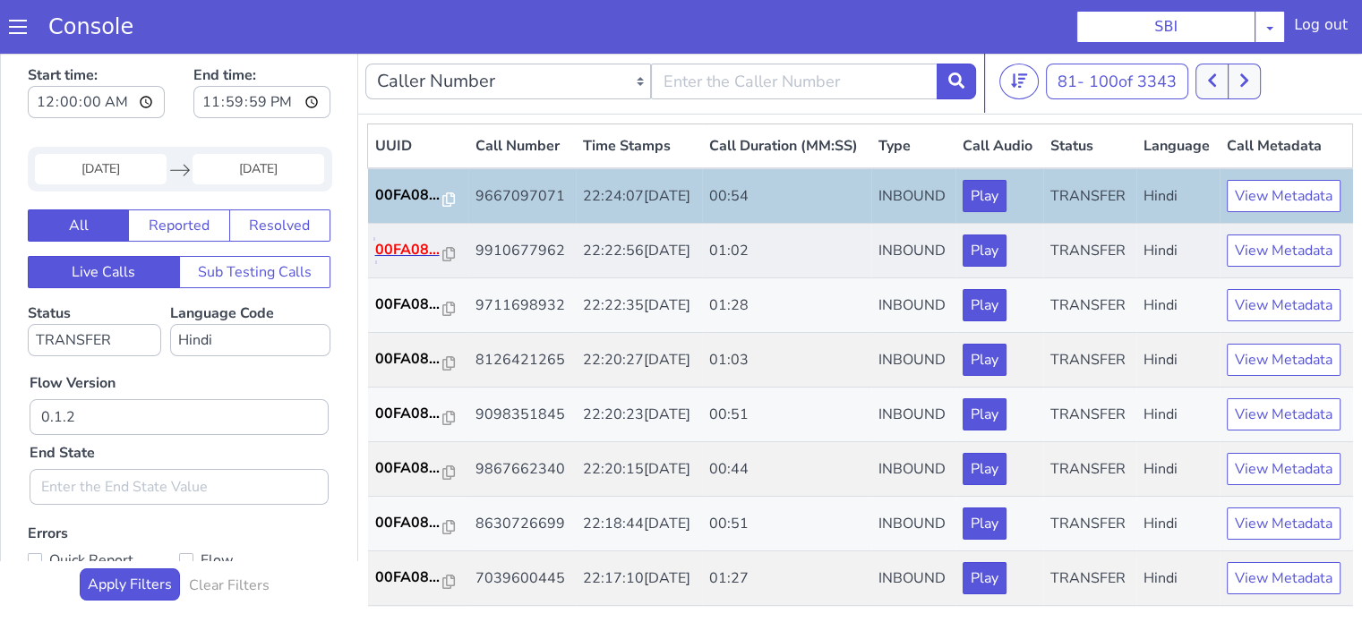
click at [406, 261] on p "00FA08..." at bounding box center [409, 249] width 68 height 21
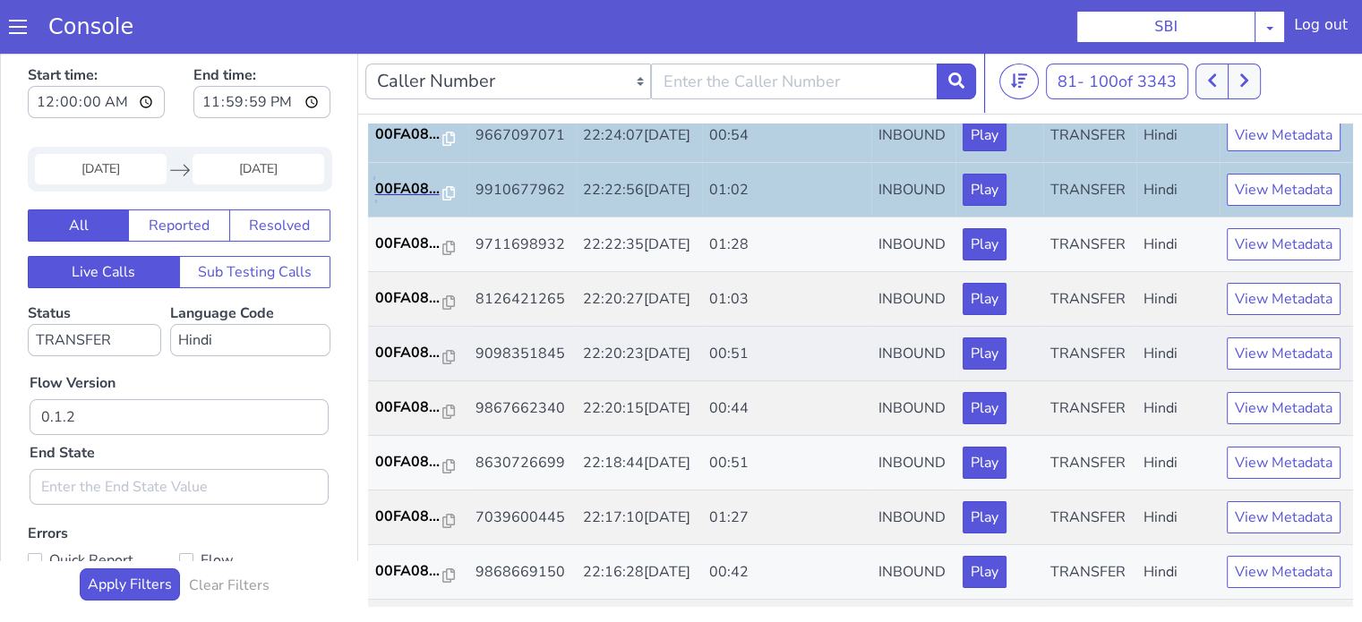
scroll to position [90, 0]
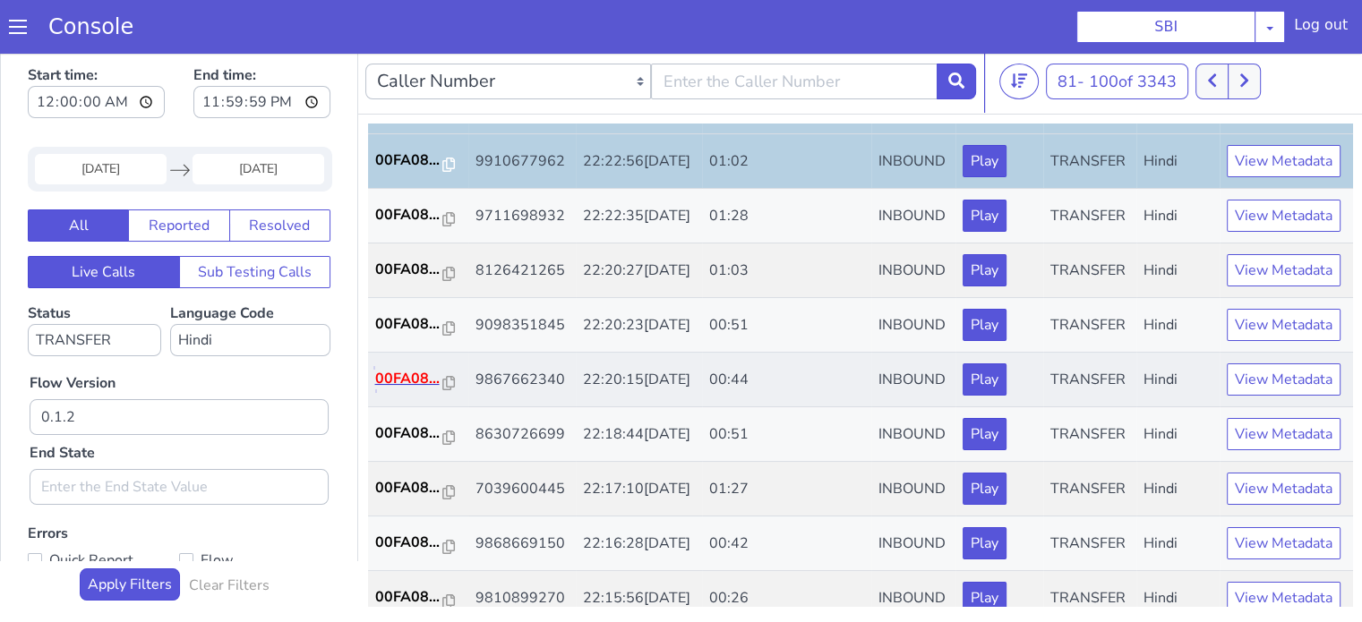
click at [414, 389] on p "00FA08..." at bounding box center [409, 378] width 68 height 21
